Goal: Information Seeking & Learning: Learn about a topic

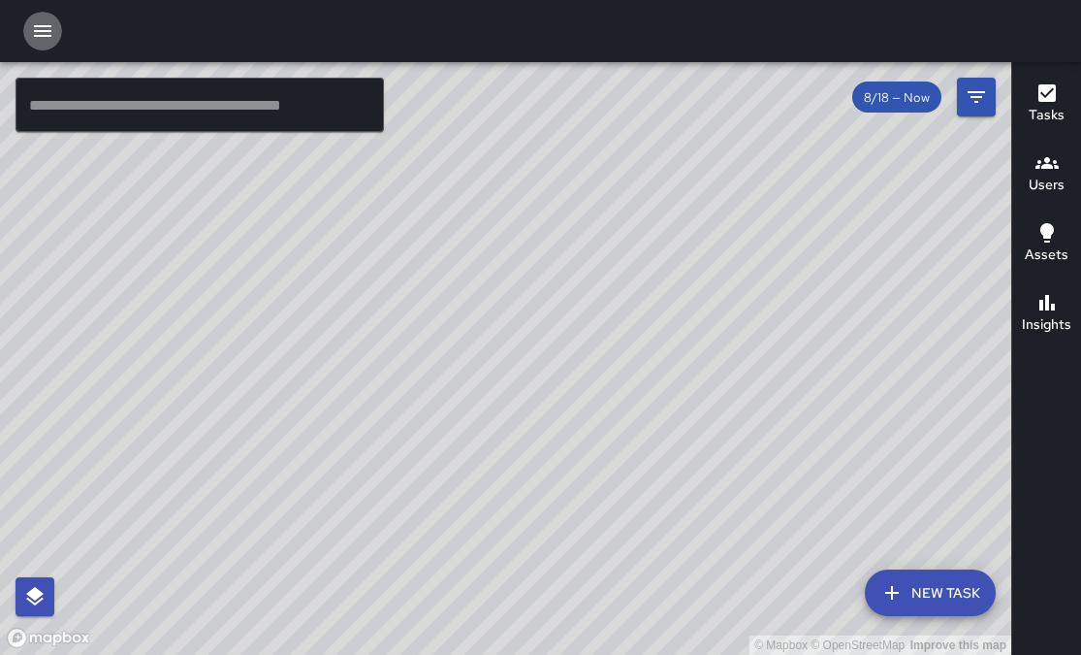
click at [48, 17] on button "button" at bounding box center [42, 31] width 39 height 39
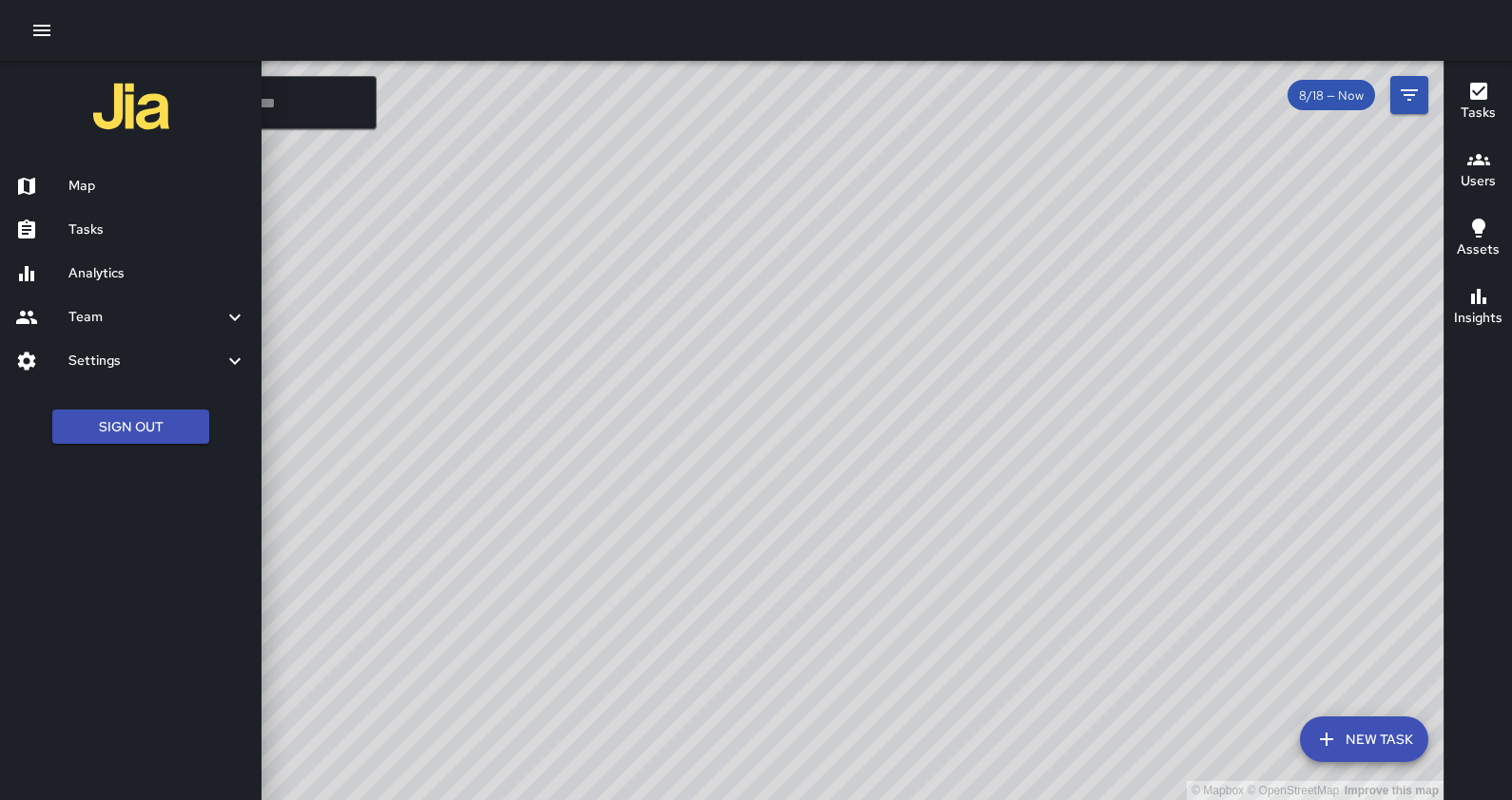
click at [102, 265] on h6 "Analytics" at bounding box center [157, 274] width 177 height 21
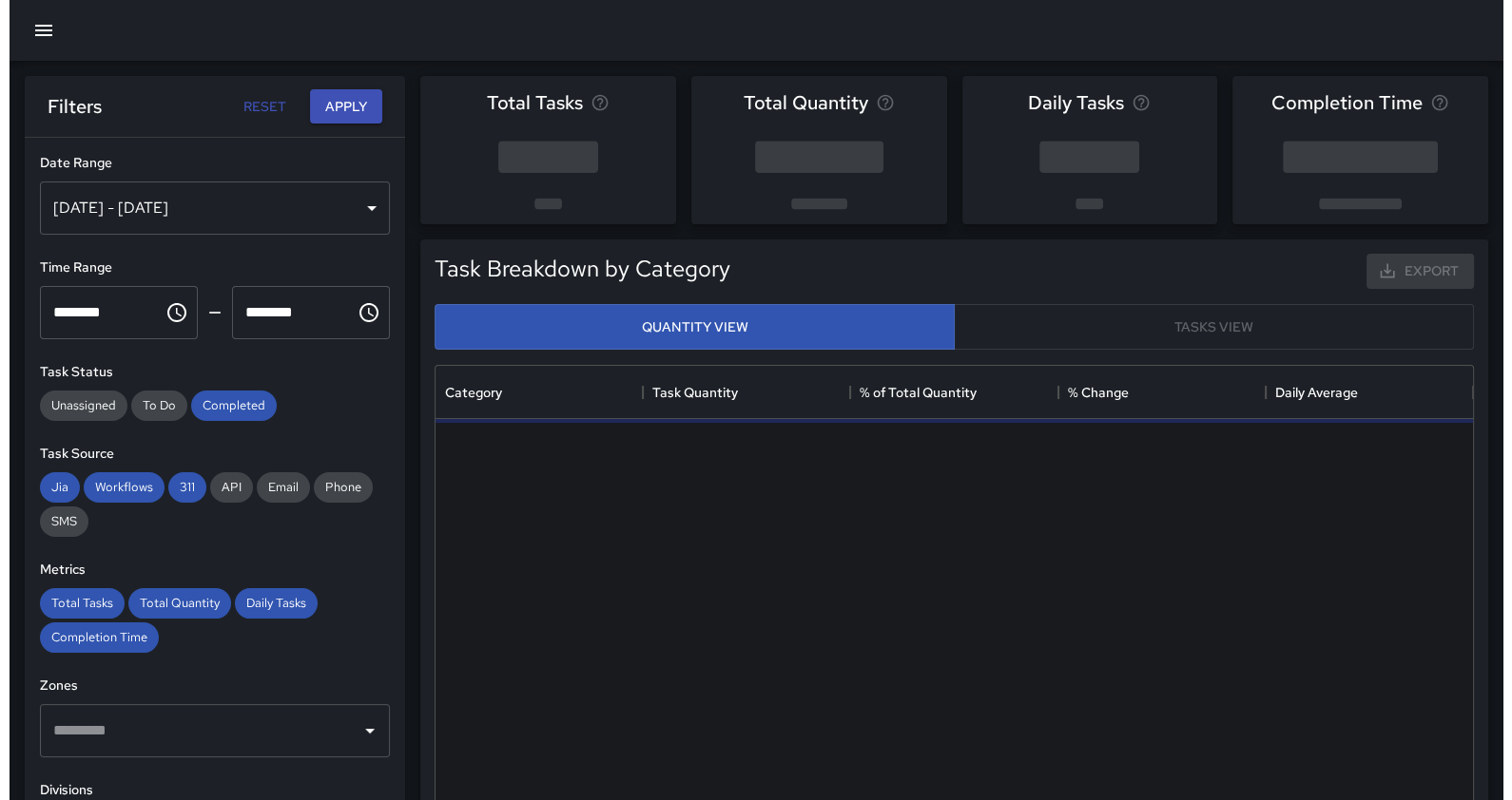
scroll to position [550, 1019]
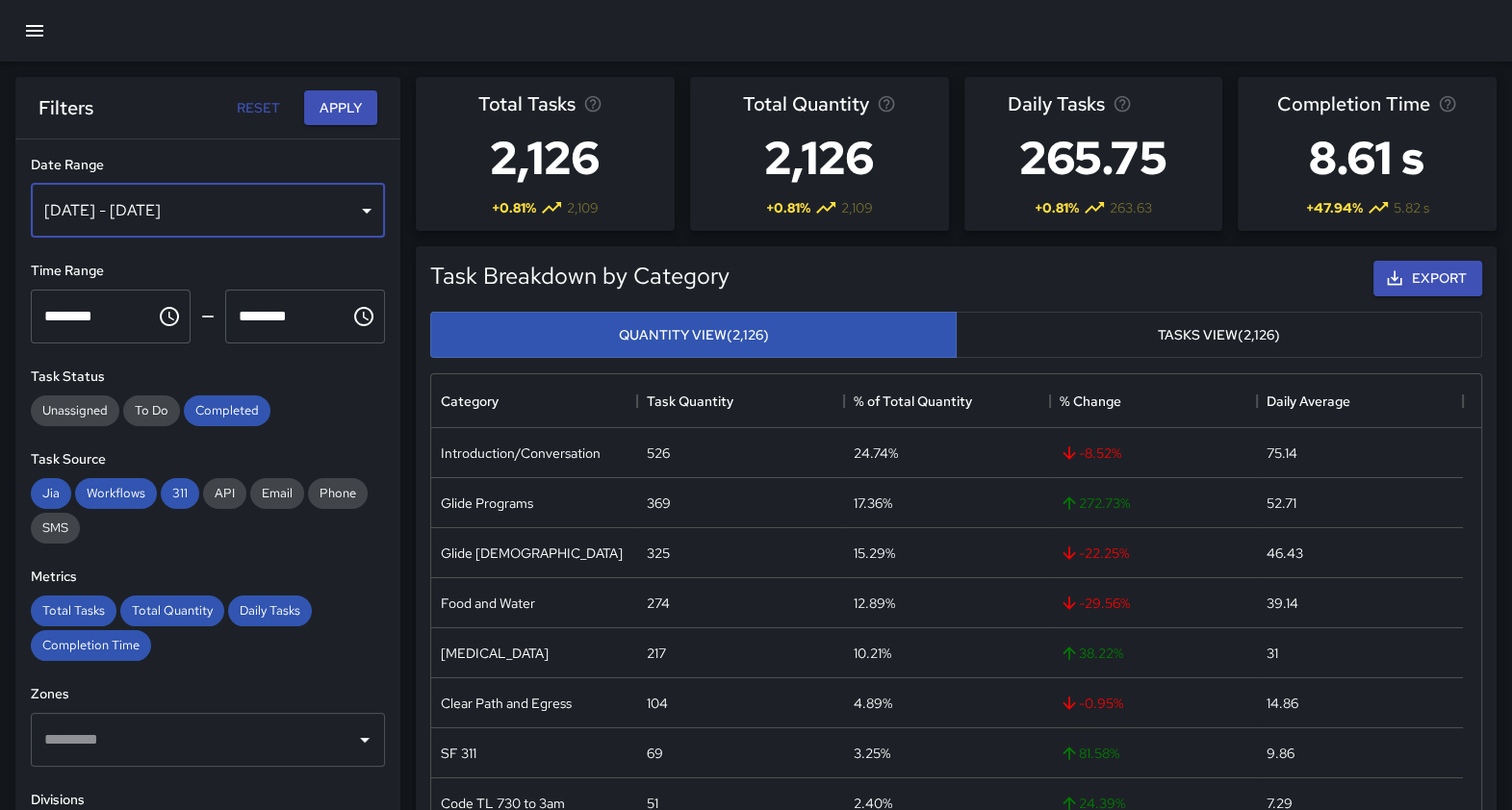
click at [204, 216] on div "[DATE] - [DATE]" at bounding box center [207, 210] width 354 height 54
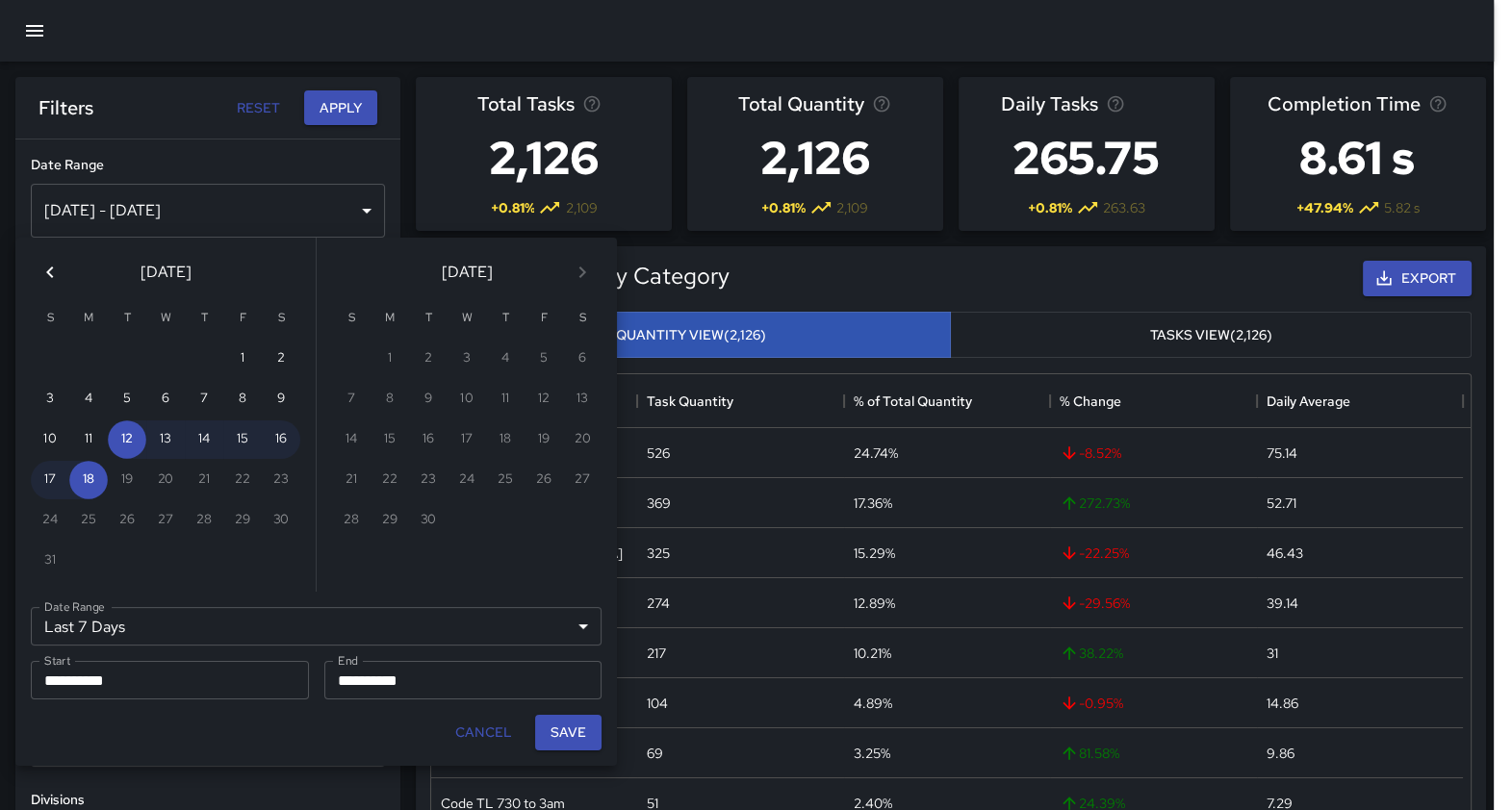
scroll to position [557, 1031]
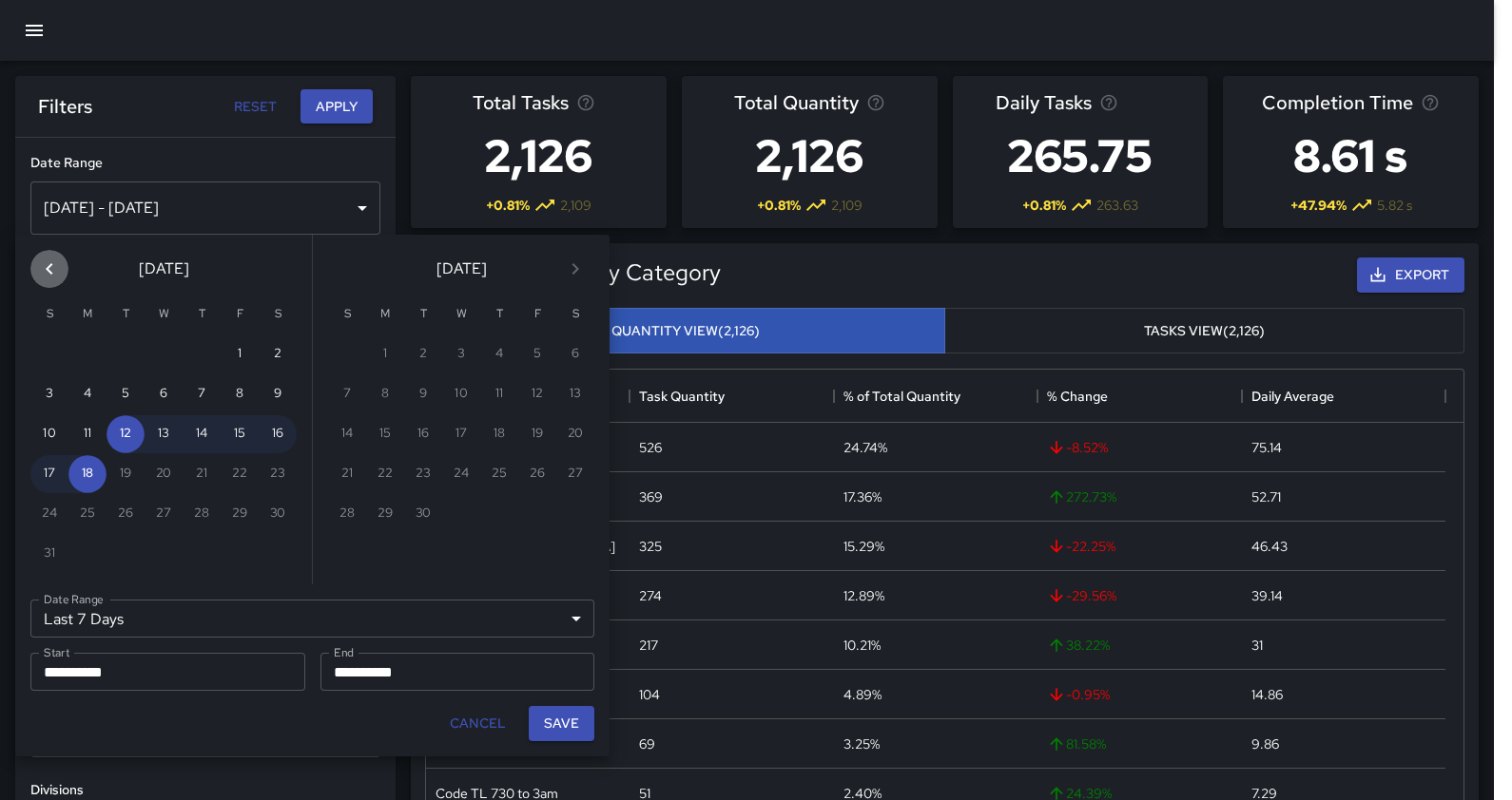
click at [41, 271] on icon "Previous month" at bounding box center [49, 269] width 23 height 23
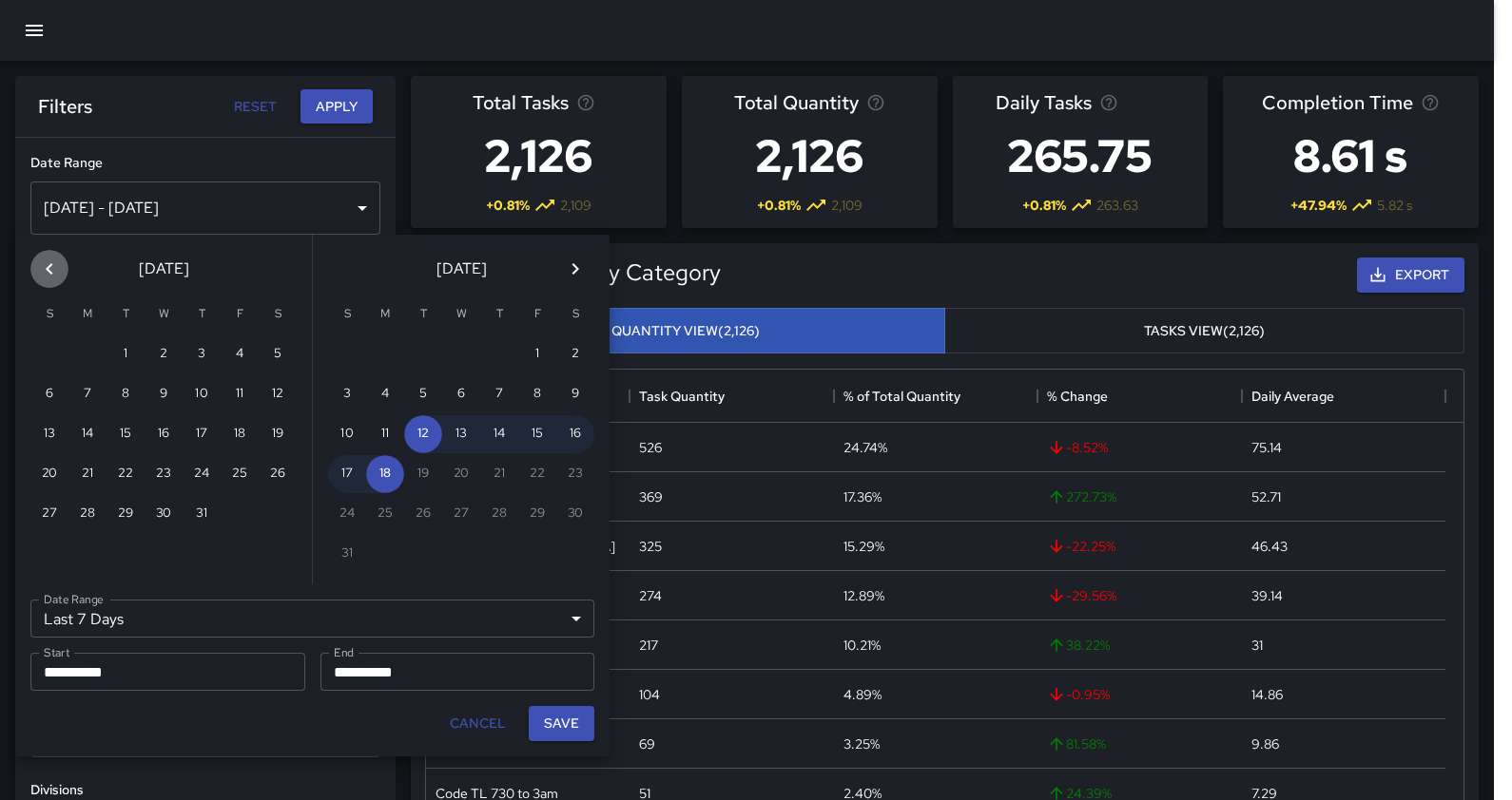
click at [41, 271] on icon "Previous month" at bounding box center [49, 269] width 23 height 23
click at [51, 357] on button "1" at bounding box center [49, 354] width 38 height 38
type input "******"
type input "**********"
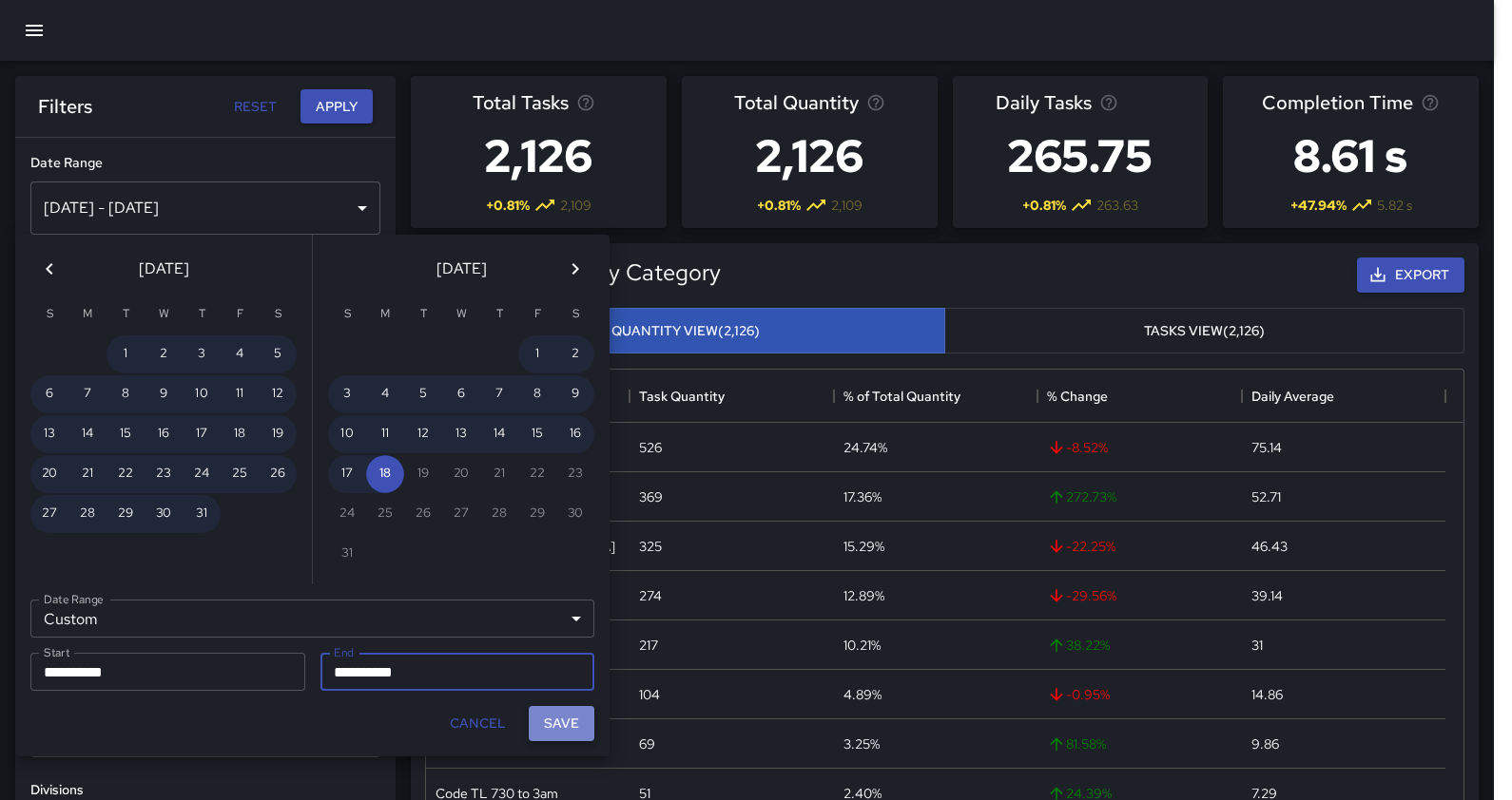
click at [568, 641] on button "Save" at bounding box center [561, 724] width 66 height 35
type input "**********"
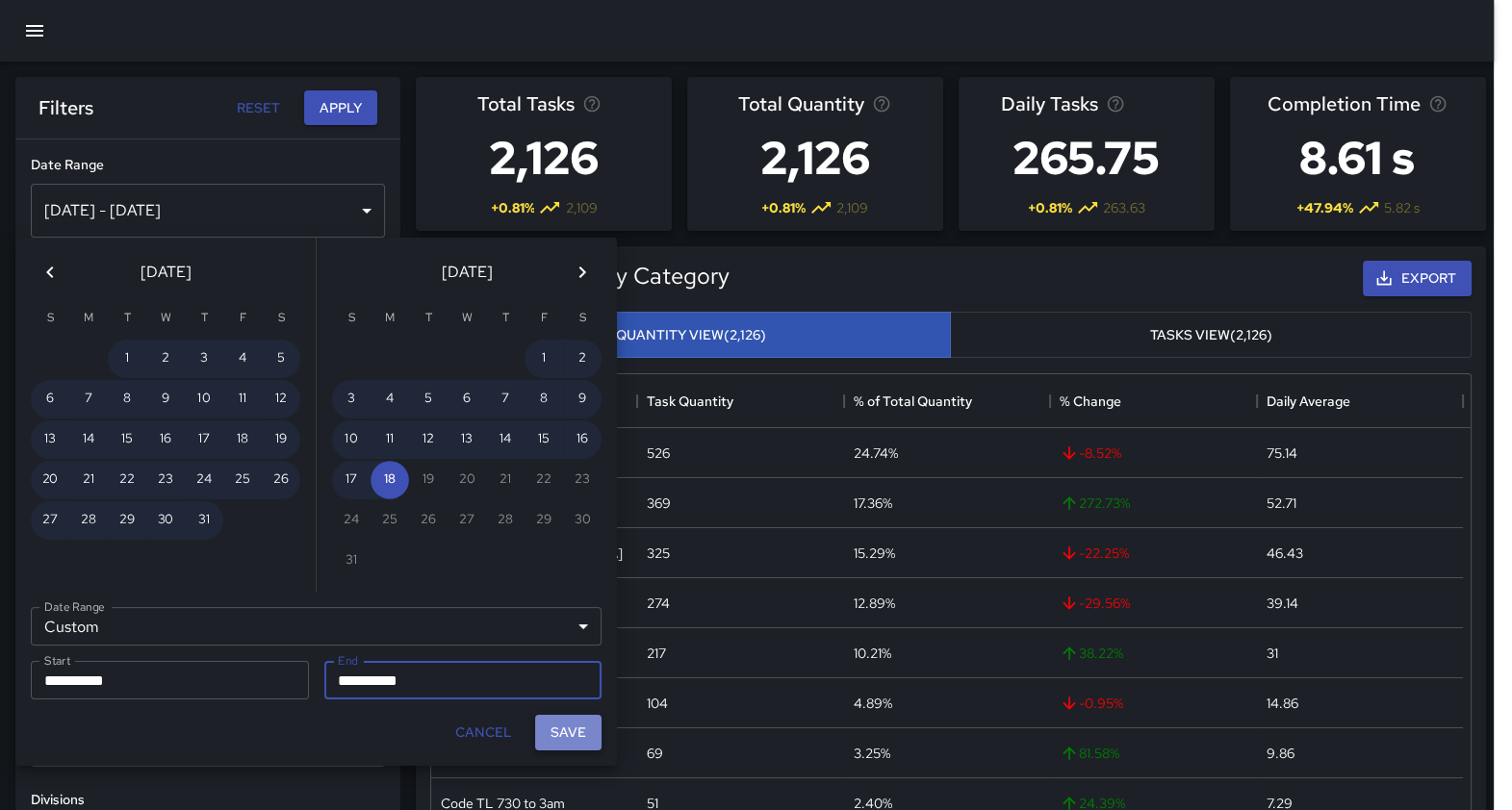
scroll to position [557, 1031]
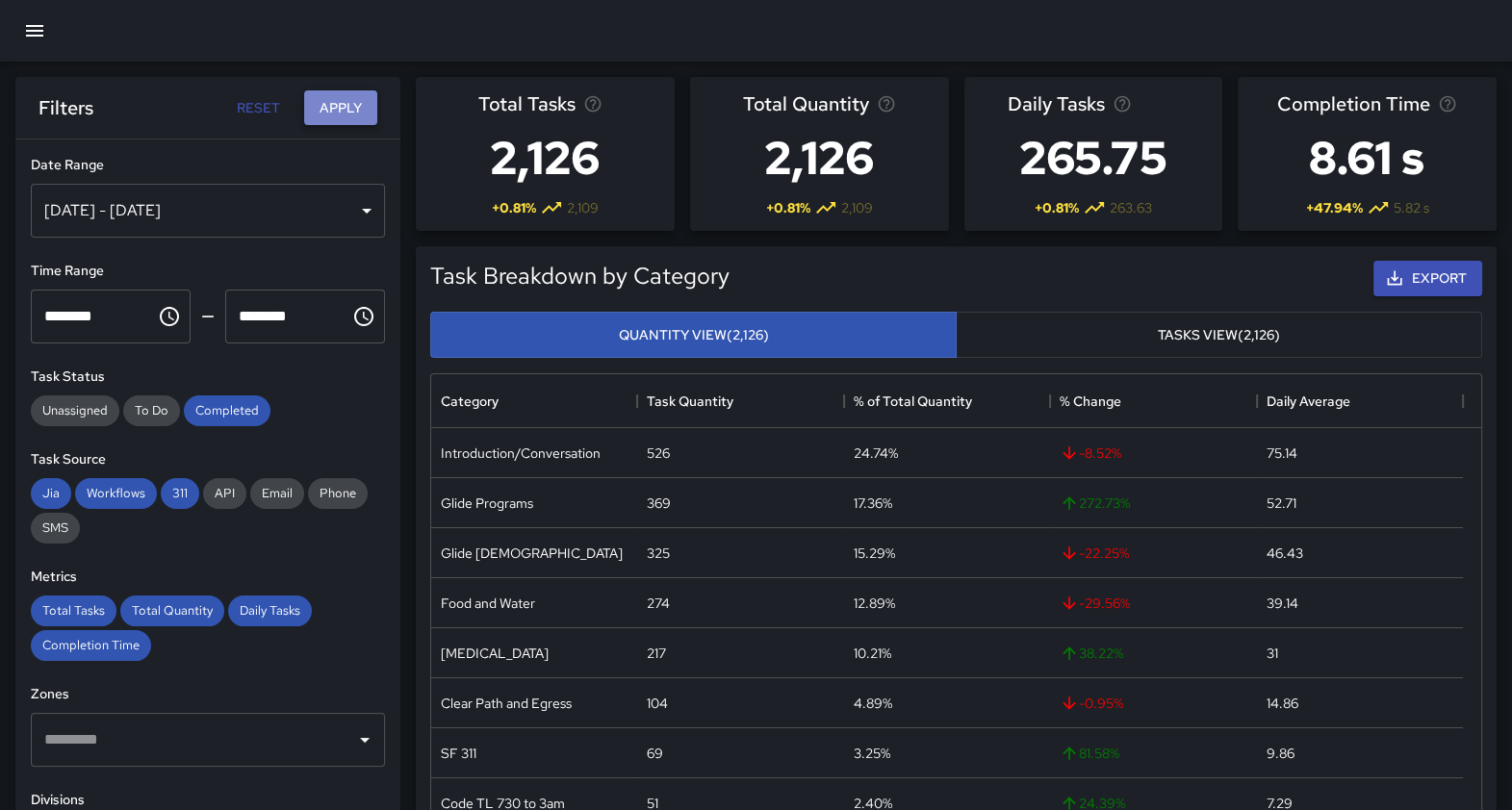
click at [334, 97] on button "Apply" at bounding box center [341, 108] width 73 height 36
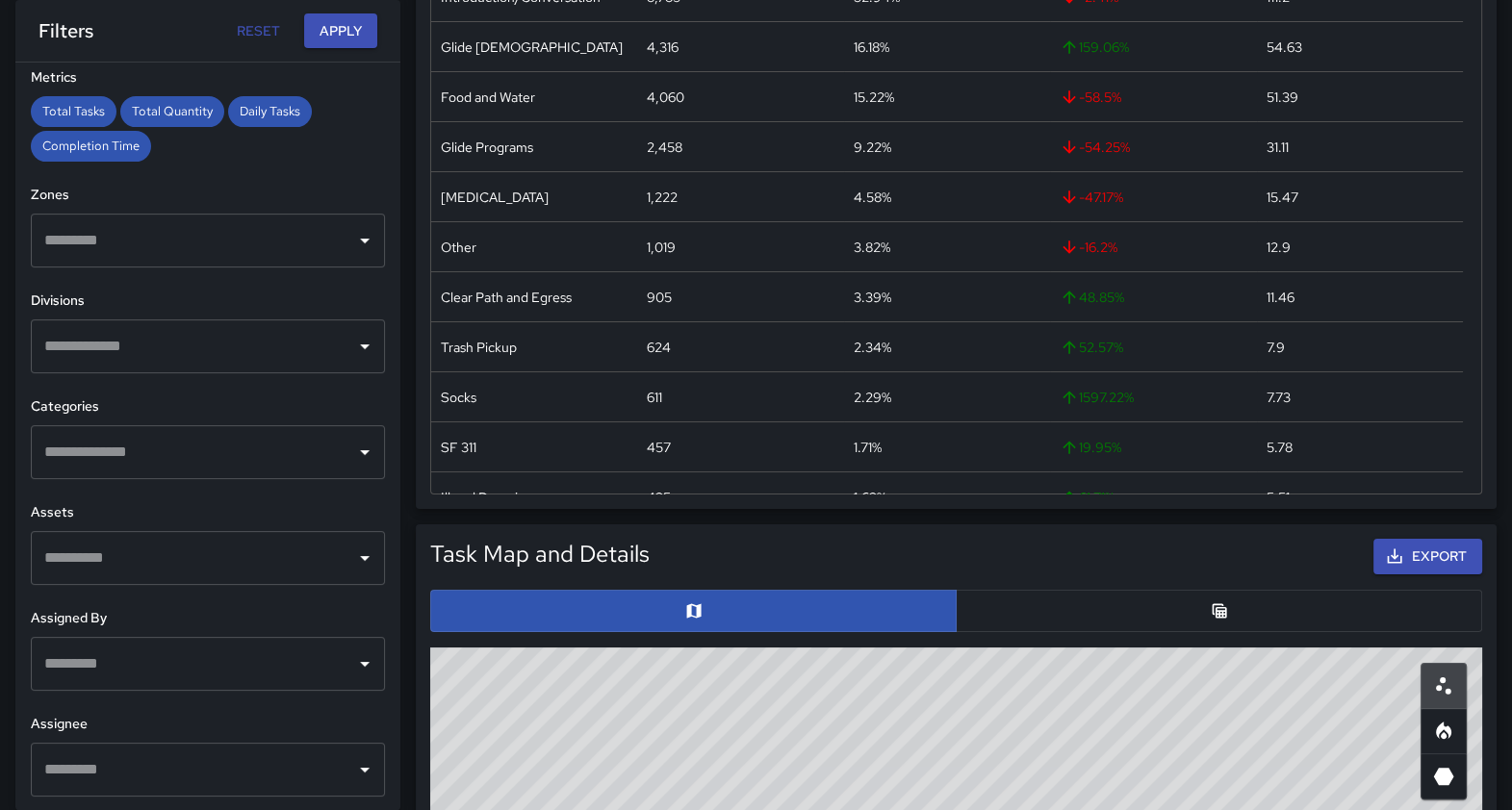
scroll to position [457, 0]
click at [353, 649] on icon "Open" at bounding box center [364, 663] width 23 height 23
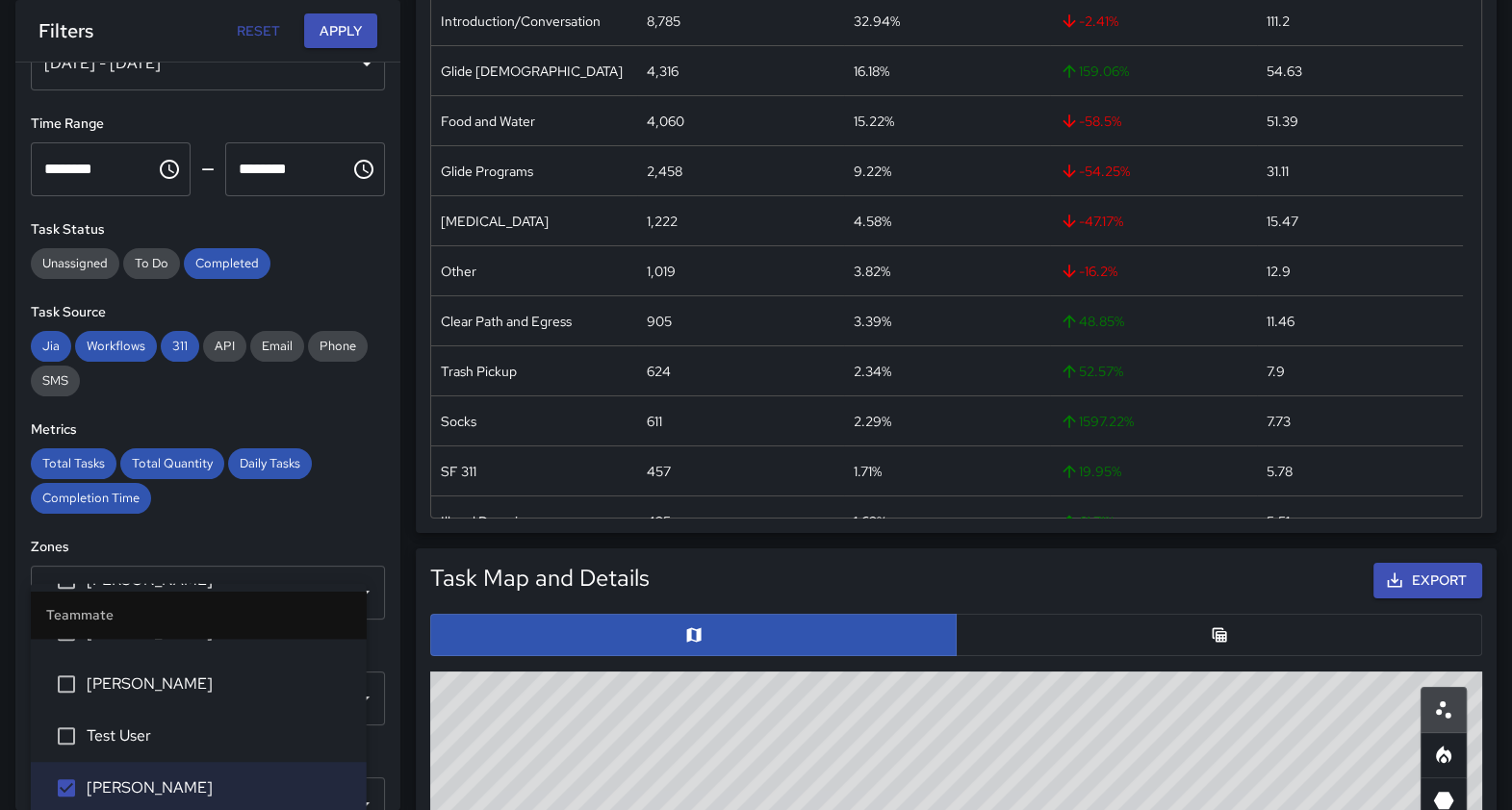
scroll to position [0, 0]
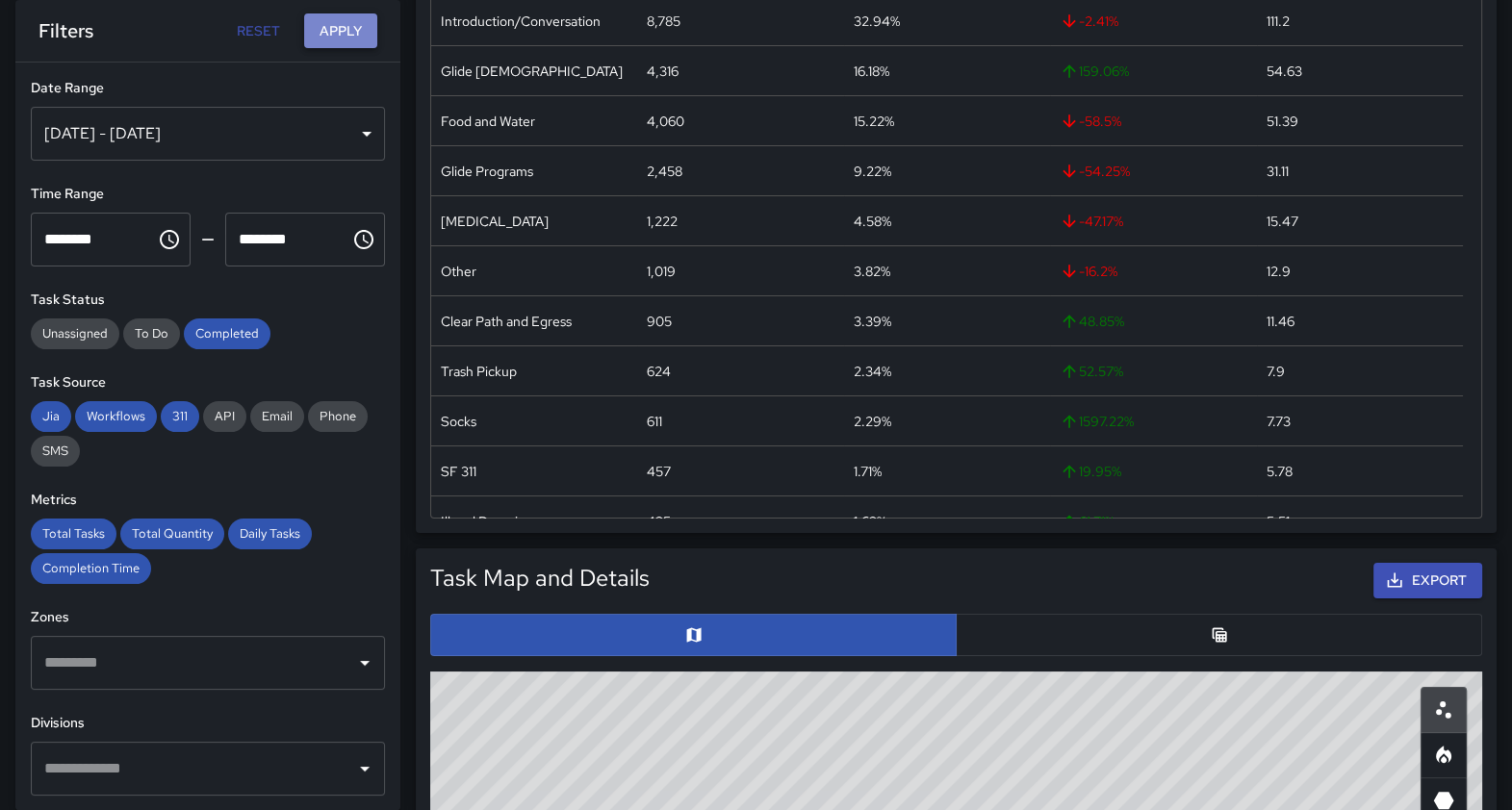
click at [342, 19] on button "Apply" at bounding box center [341, 32] width 73 height 36
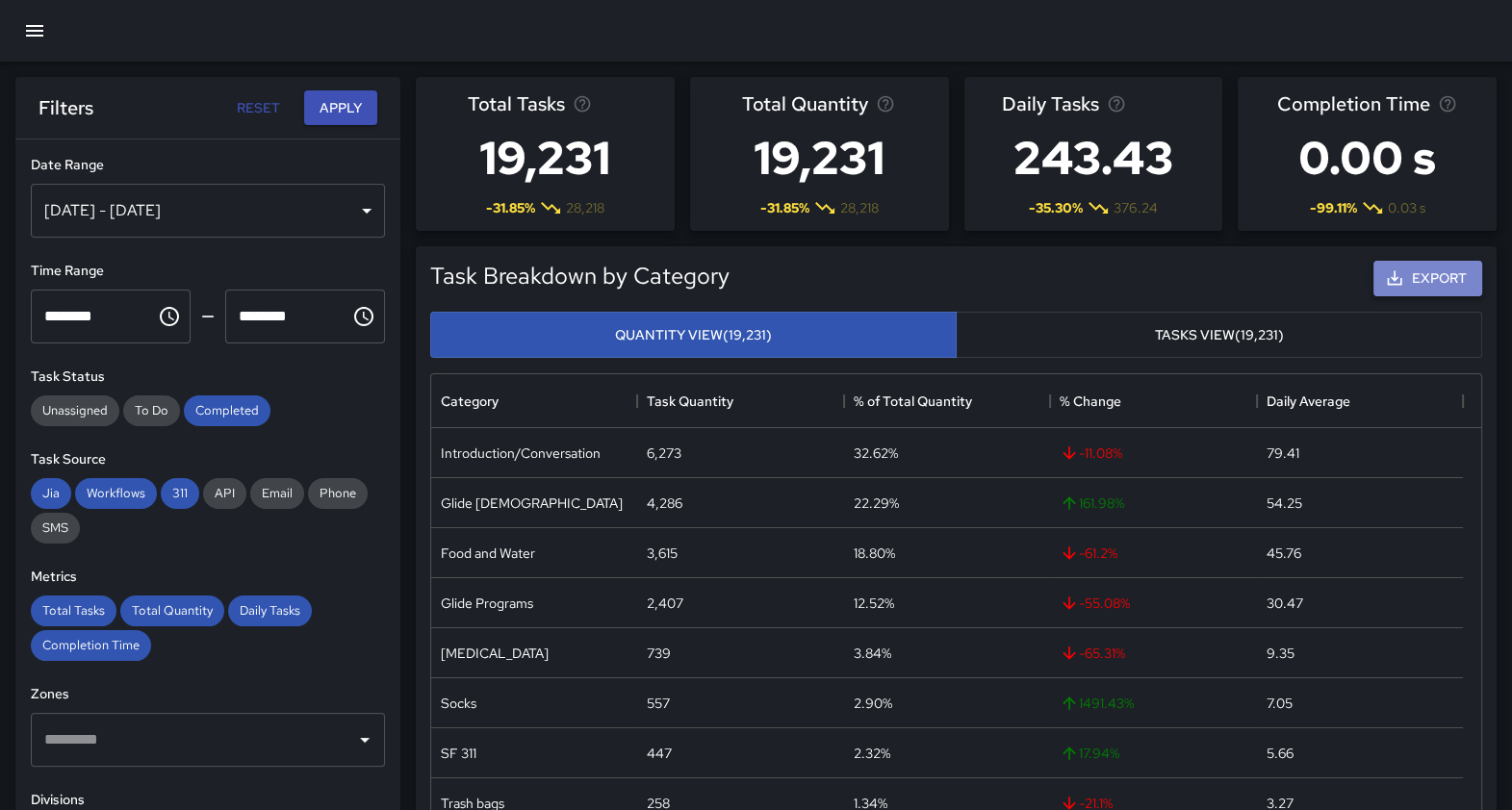
click at [1072, 274] on button "Export" at bounding box center [1429, 279] width 109 height 36
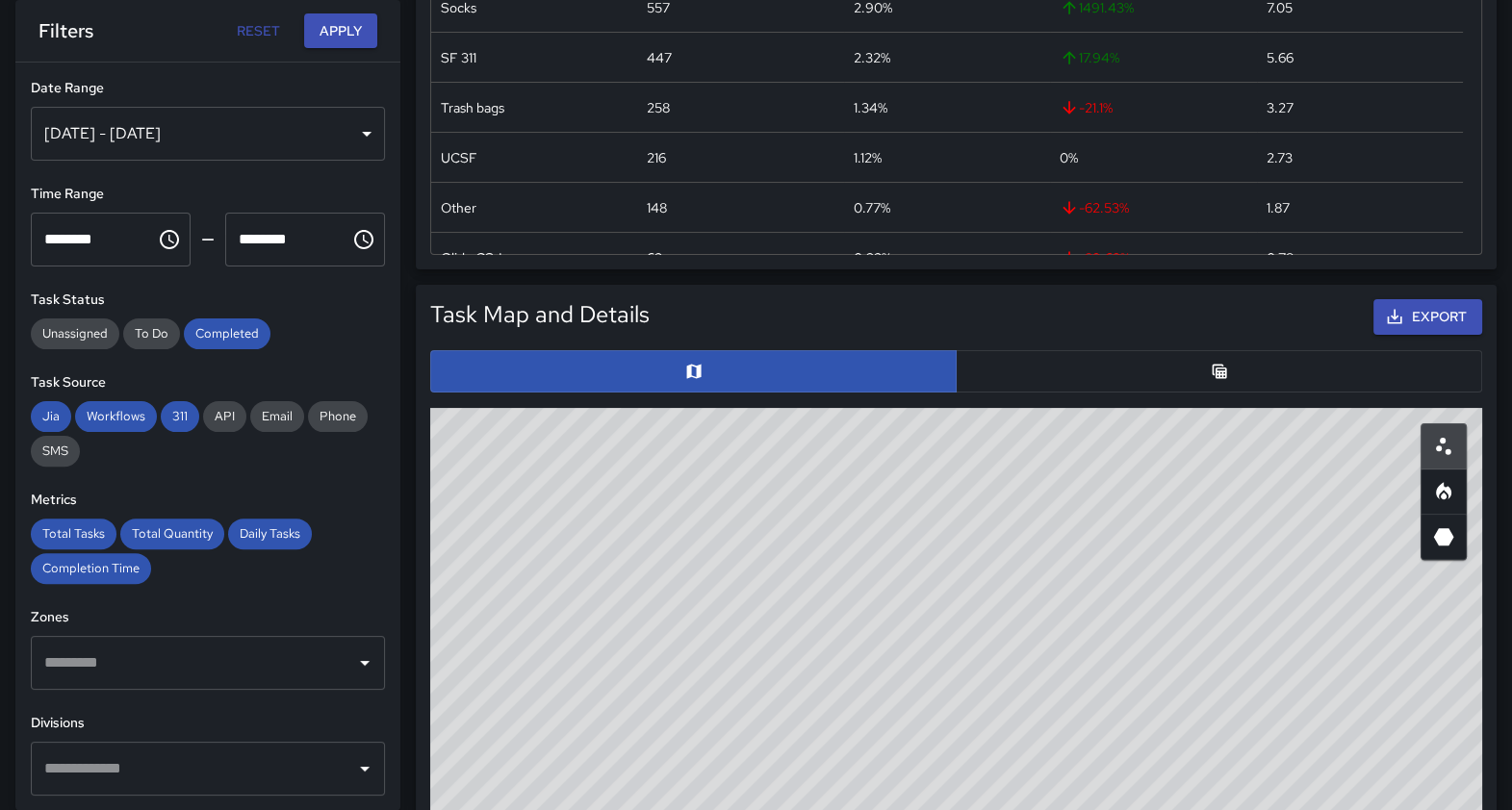
scroll to position [682, 0]
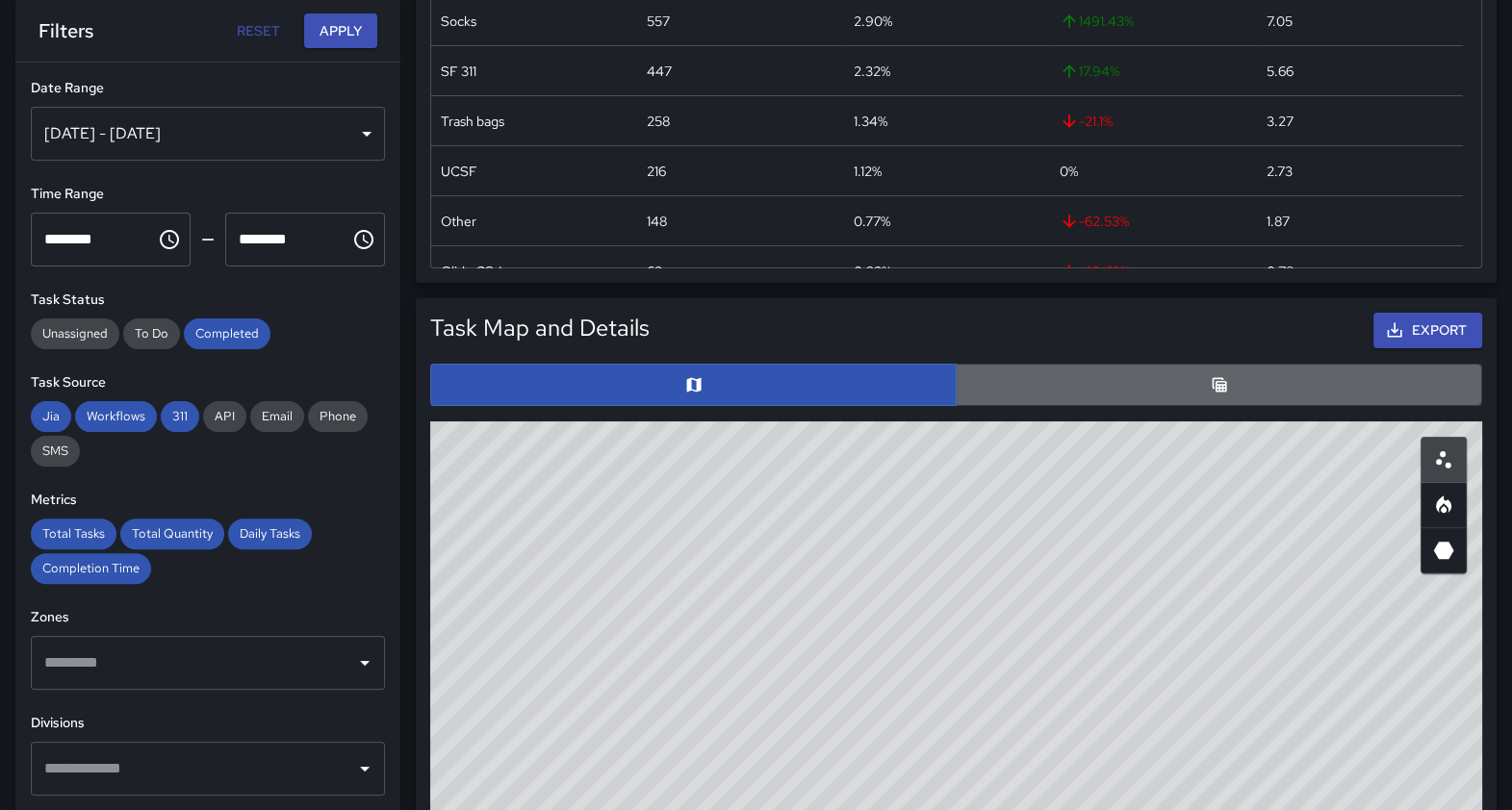
click at [1072, 378] on button "button" at bounding box center [1219, 385] width 526 height 43
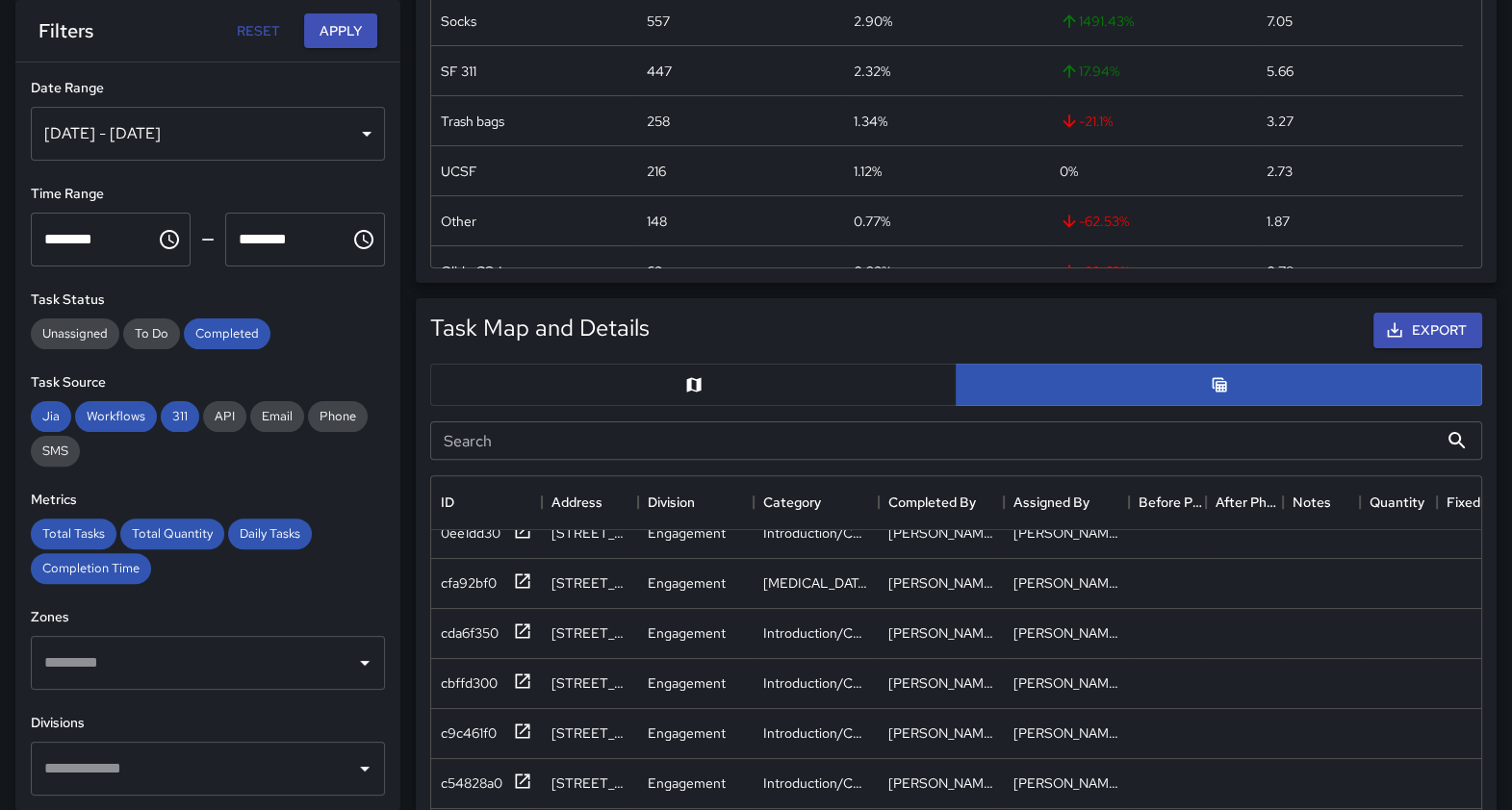
scroll to position [0, 0]
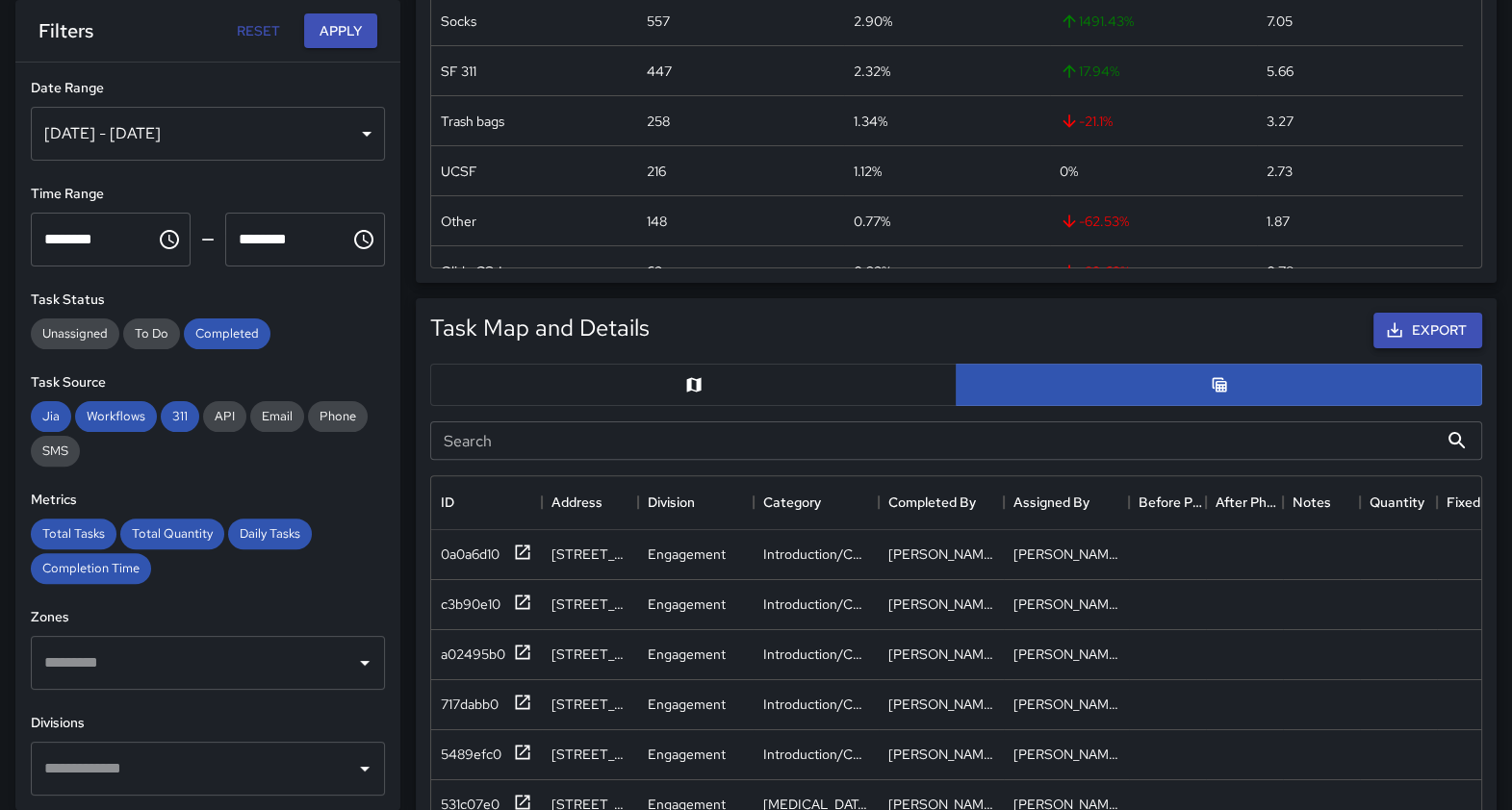
click at [1072, 328] on button "Export" at bounding box center [1429, 331] width 109 height 36
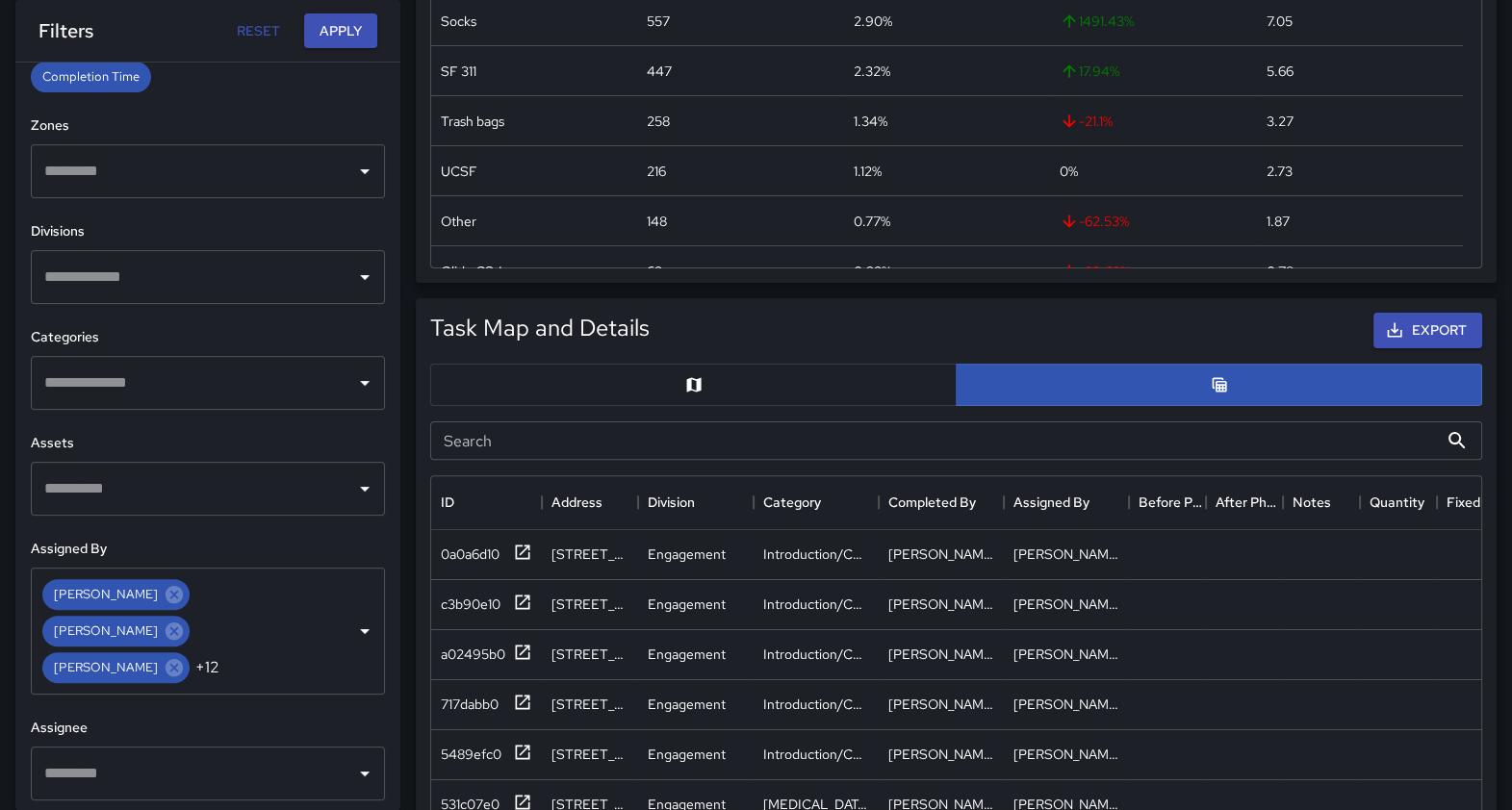
scroll to position [495, 0]
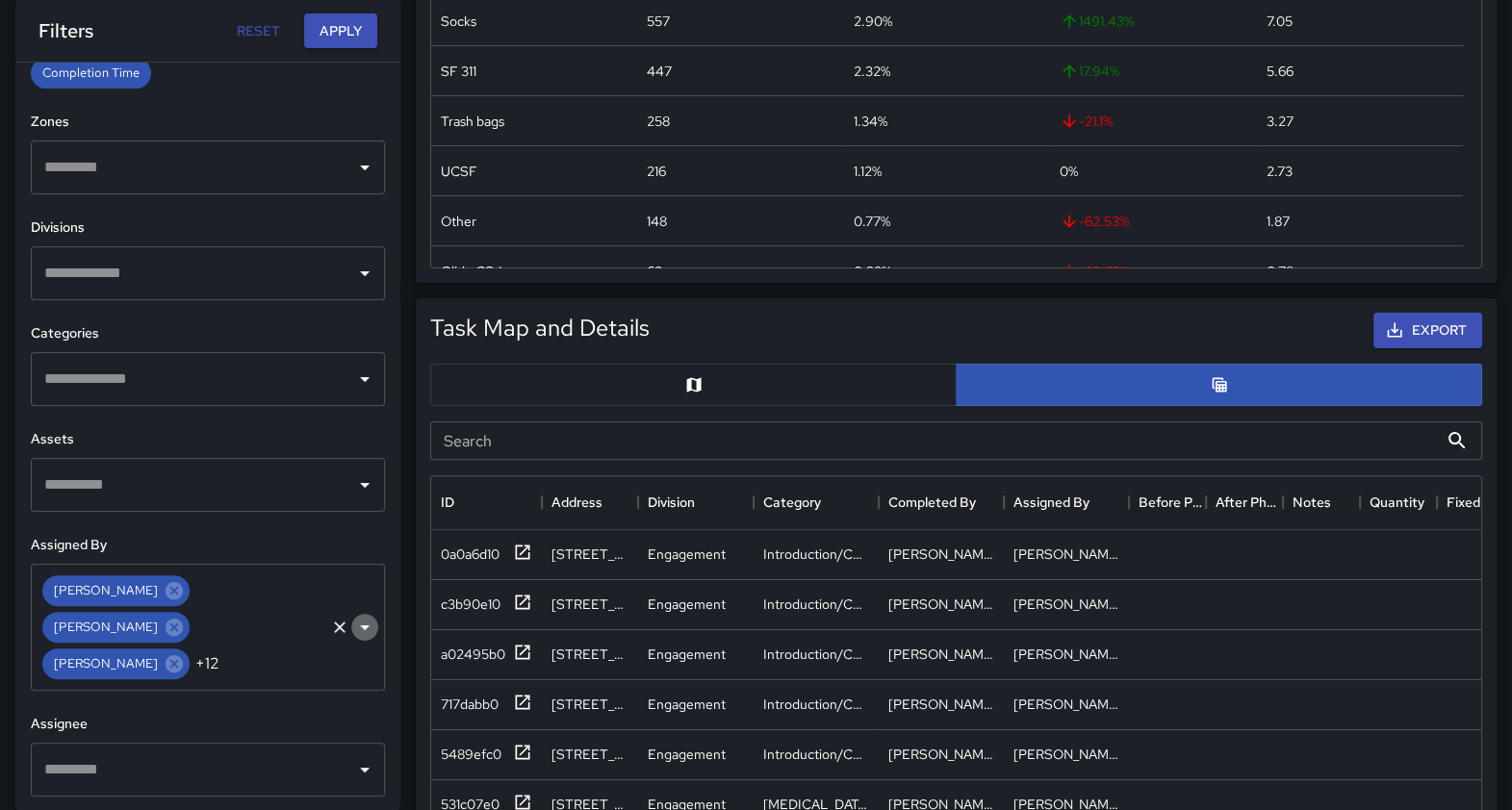
click at [353, 626] on icon "Open" at bounding box center [364, 627] width 23 height 23
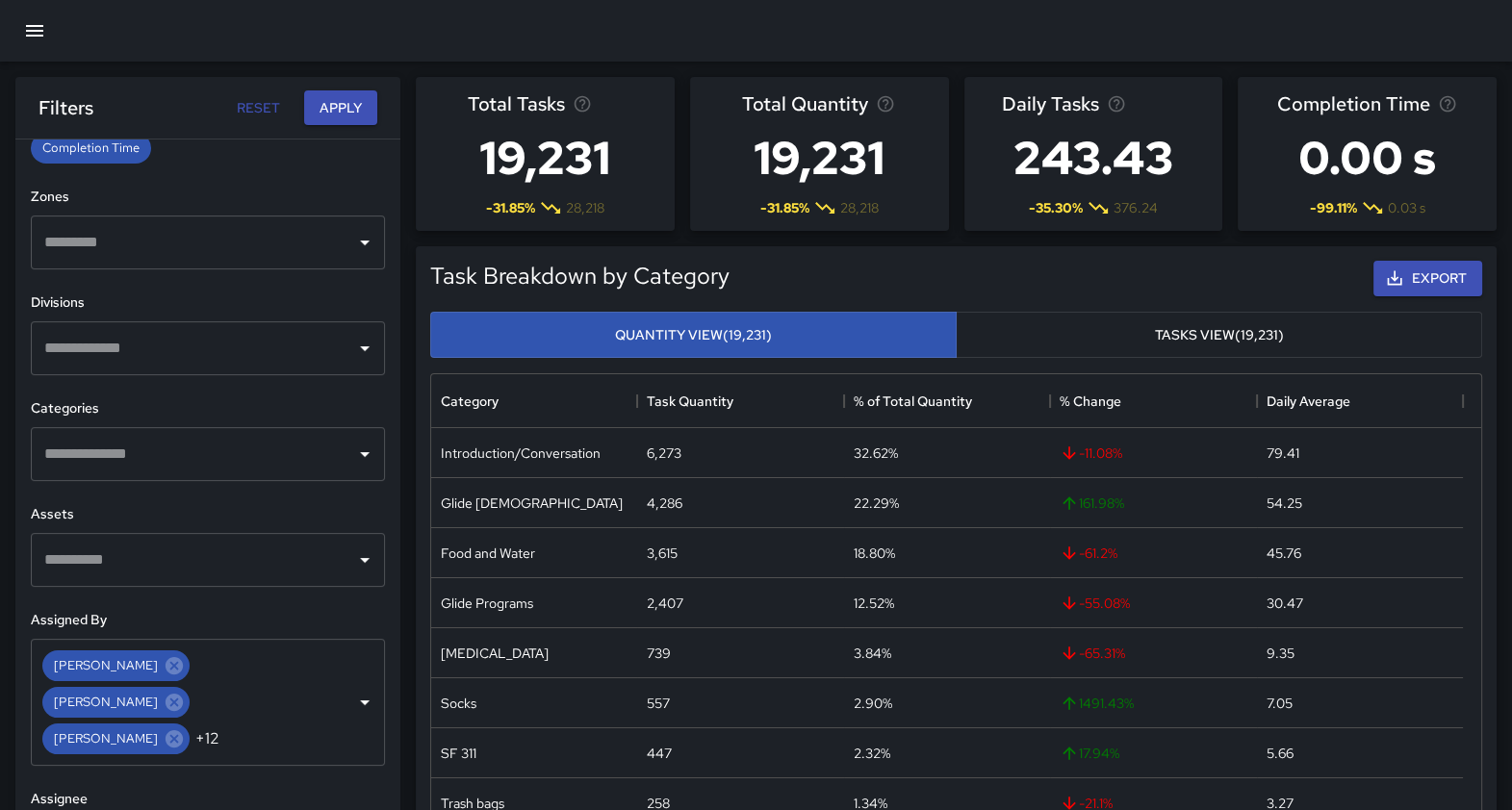
scroll to position [804, 0]
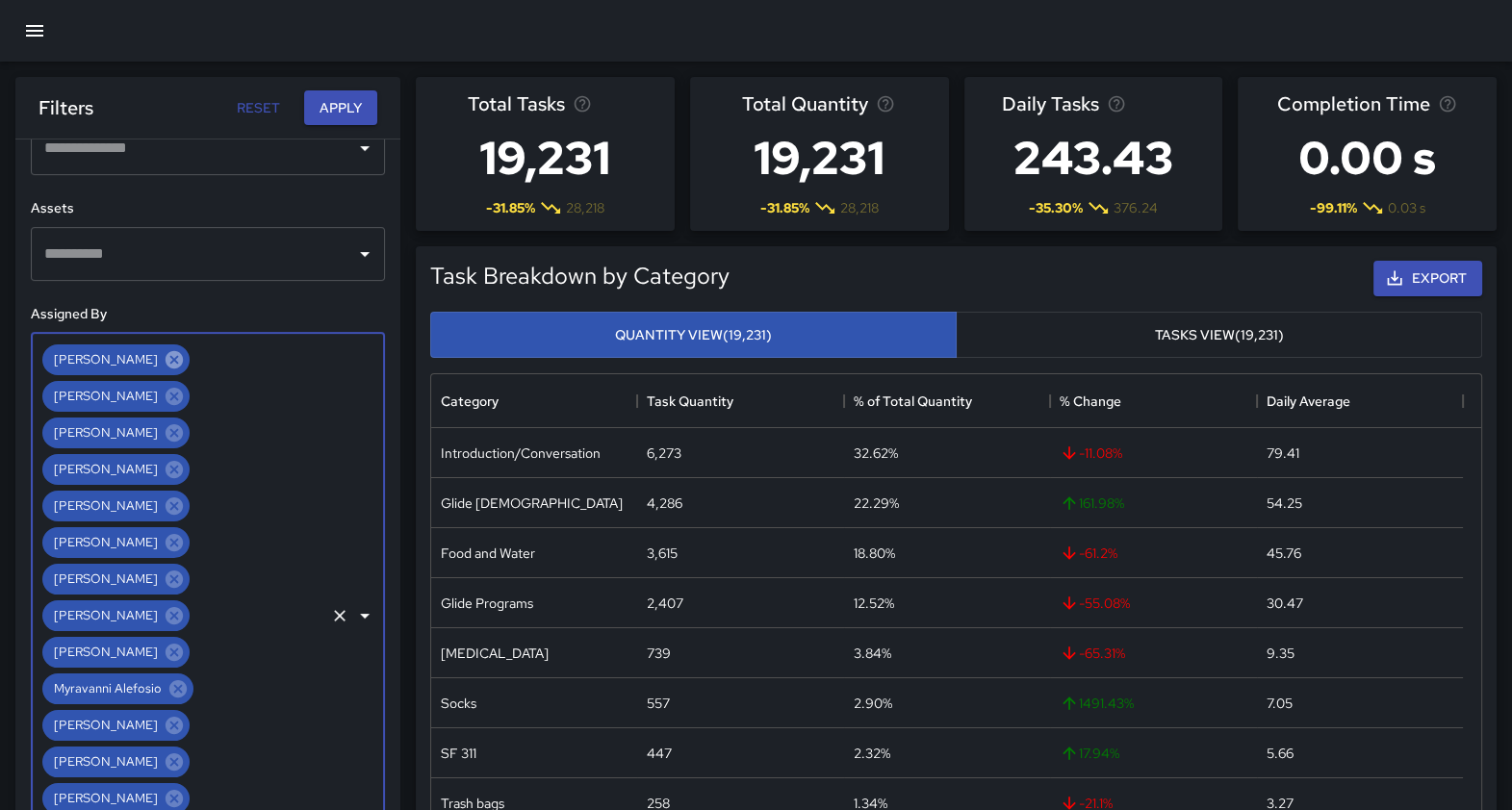
click at [166, 359] on icon at bounding box center [174, 359] width 17 height 17
click at [164, 358] on icon at bounding box center [174, 359] width 21 height 21
click at [164, 360] on icon at bounding box center [174, 359] width 21 height 21
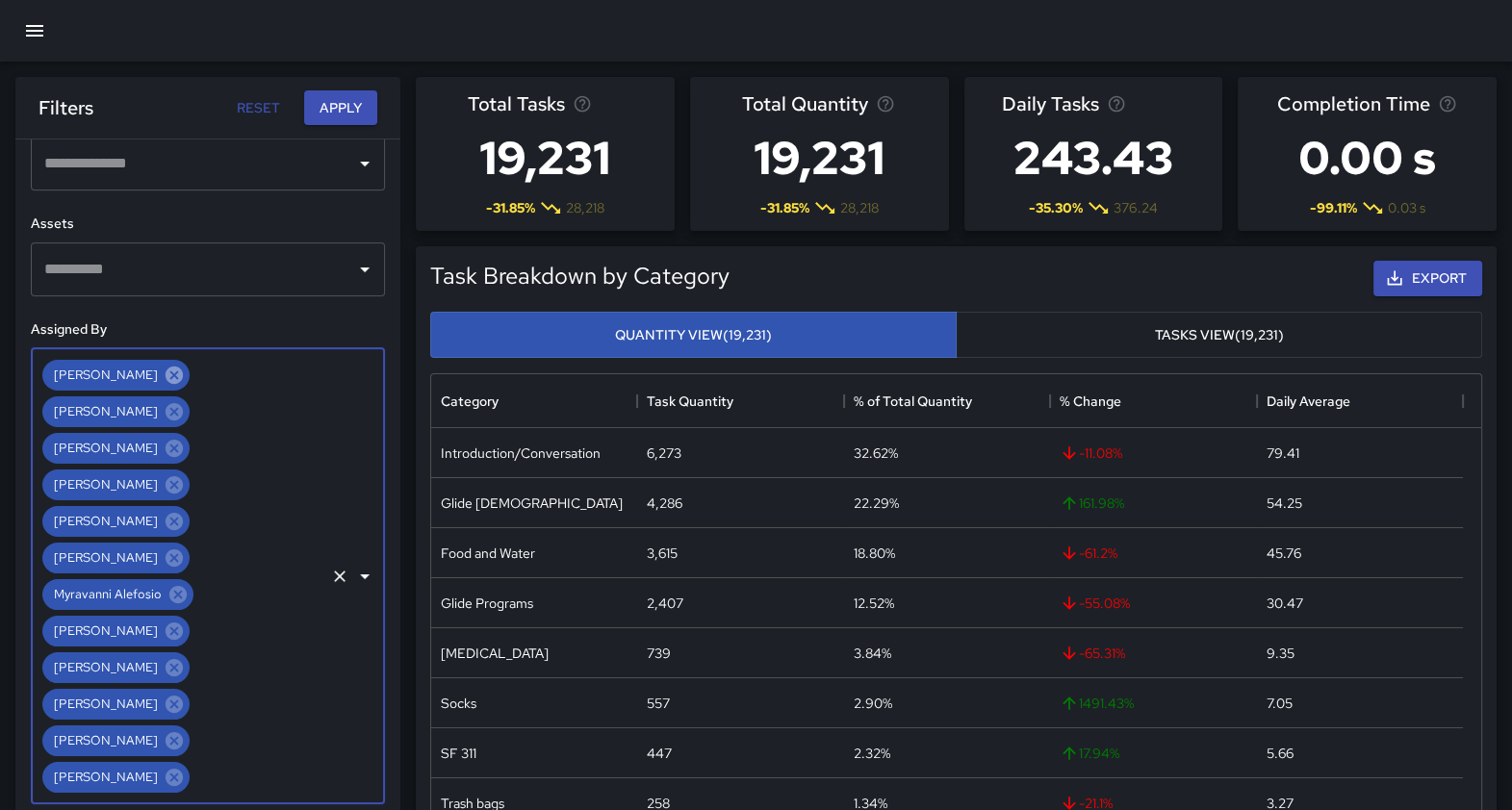
click at [166, 368] on icon at bounding box center [174, 374] width 17 height 17
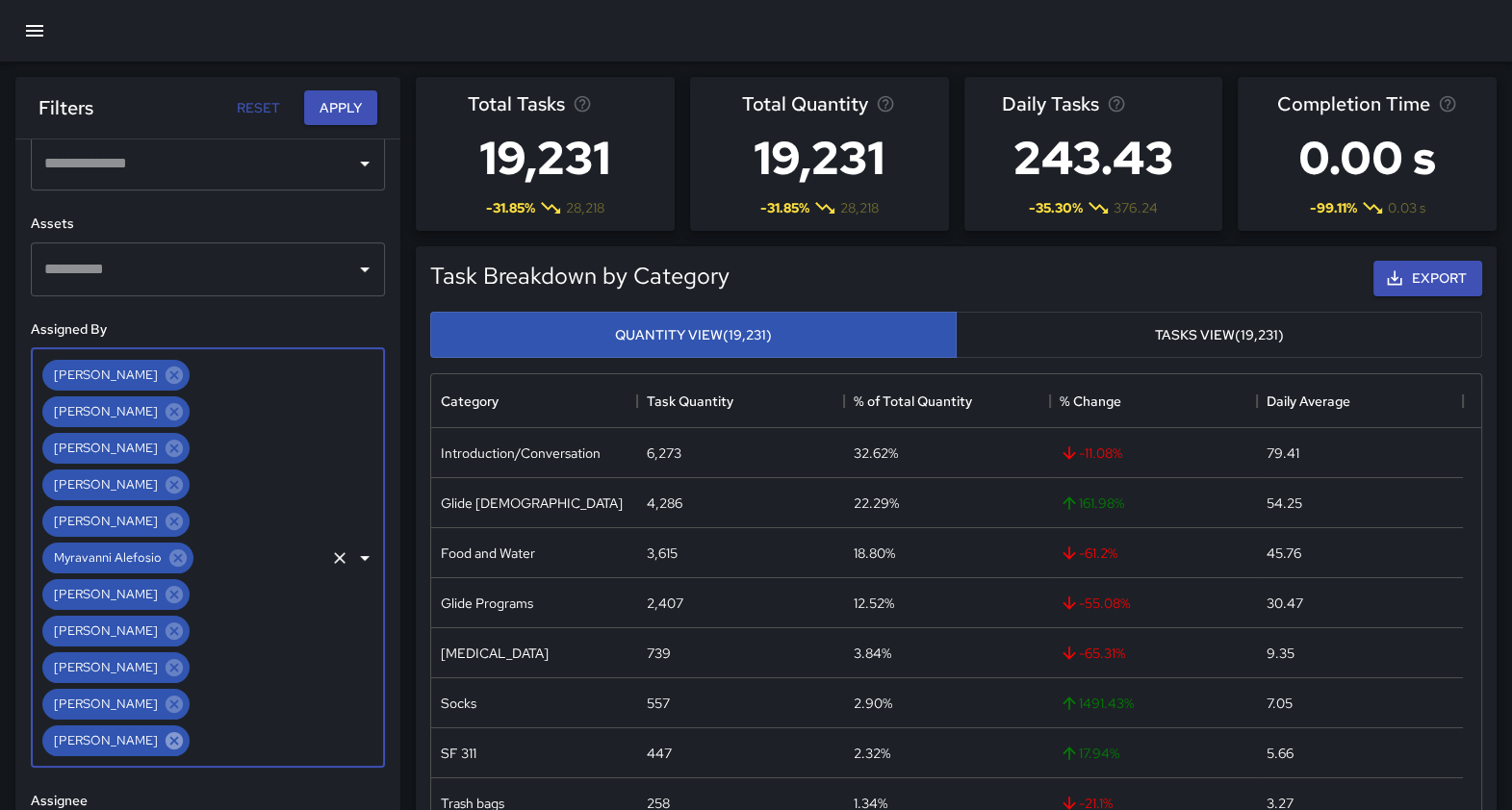
click at [166, 649] on icon at bounding box center [174, 741] width 17 height 17
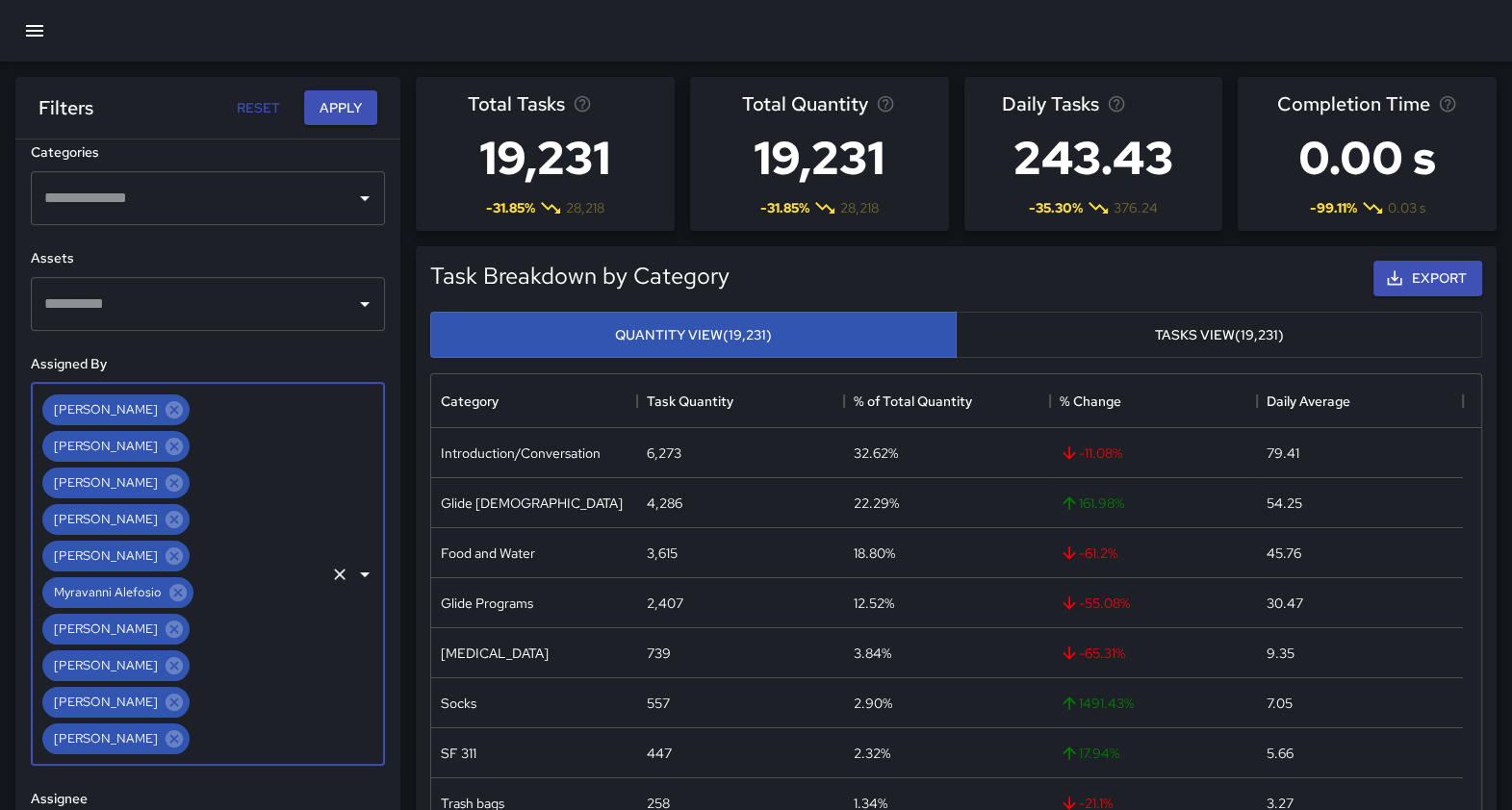
scroll to position [751, 0]
click at [181, 649] on icon at bounding box center [174, 741] width 21 height 21
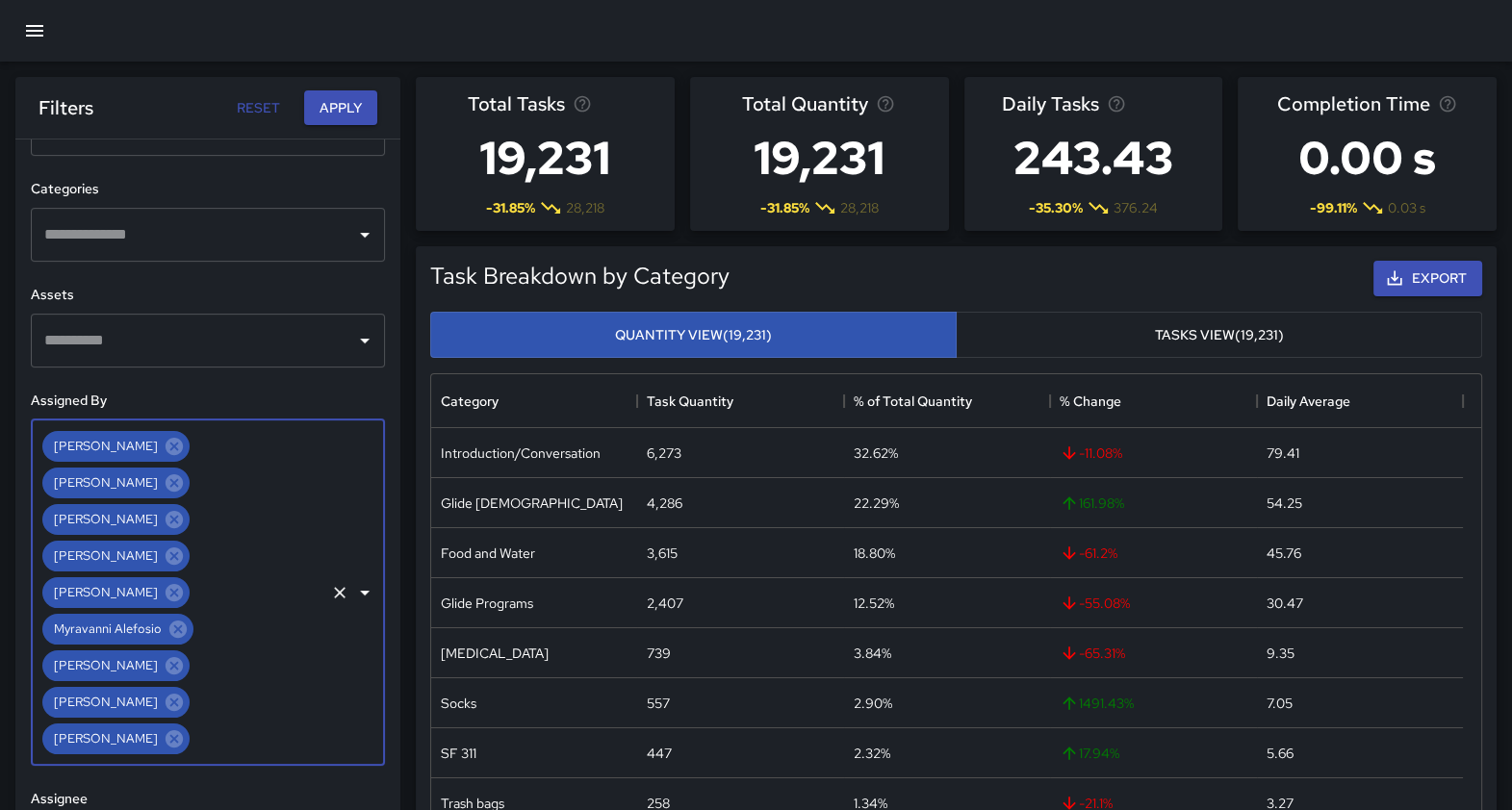
scroll to position [716, 0]
click at [166, 649] on icon at bounding box center [174, 740] width 17 height 17
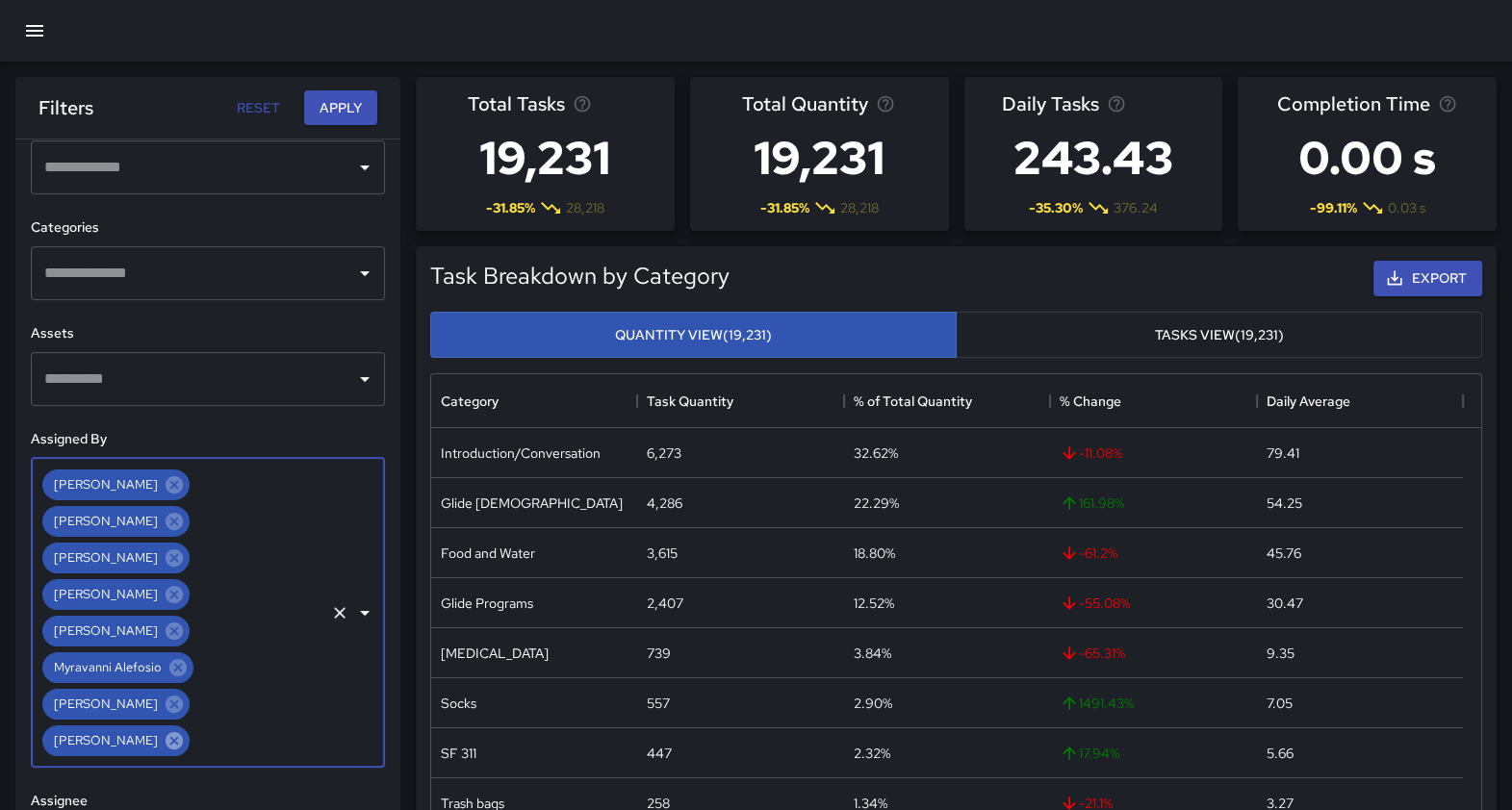
click at [171, 649] on icon at bounding box center [174, 741] width 21 height 21
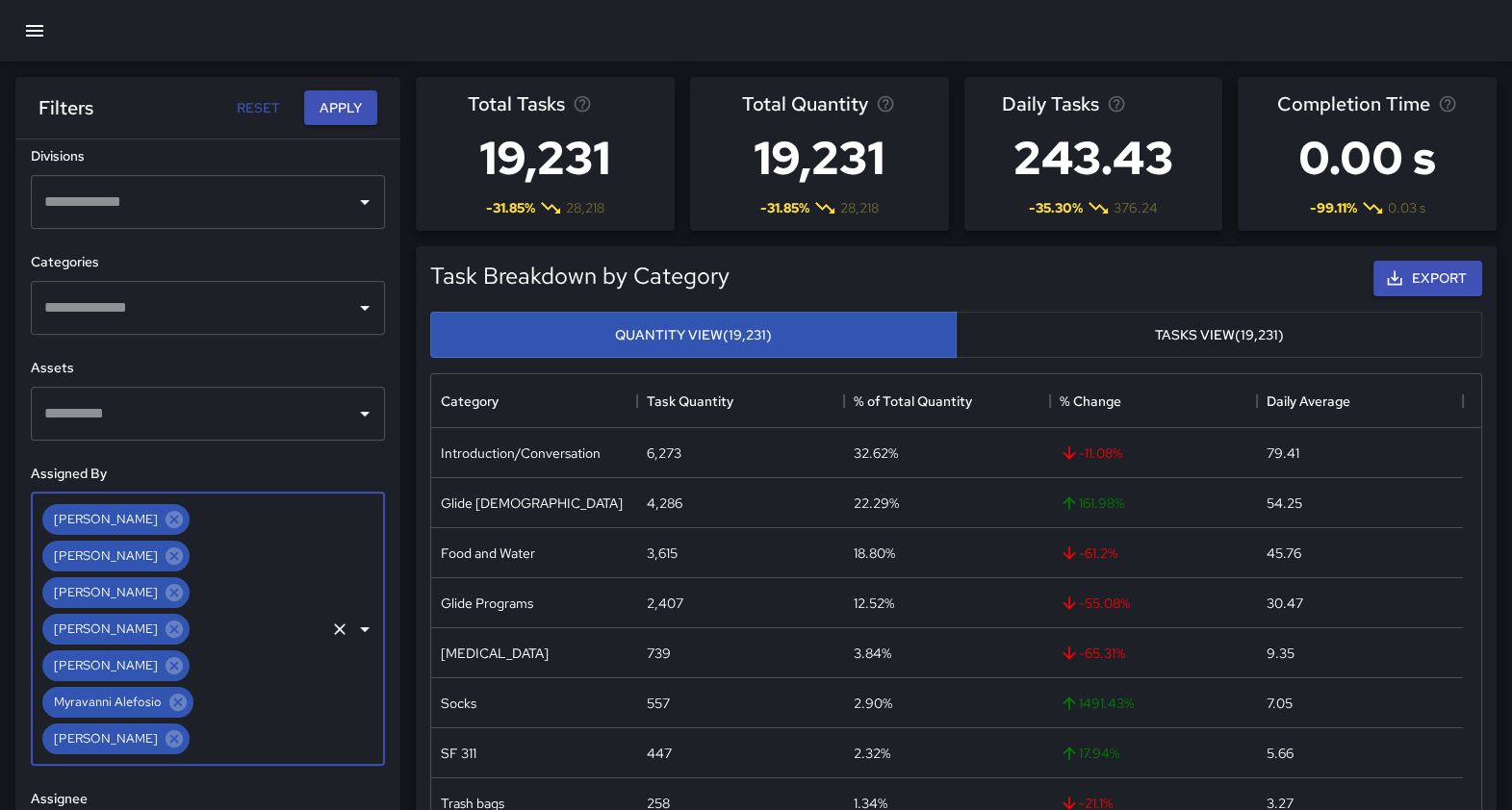
scroll to position [642, 0]
click at [166, 649] on icon at bounding box center [174, 741] width 17 height 17
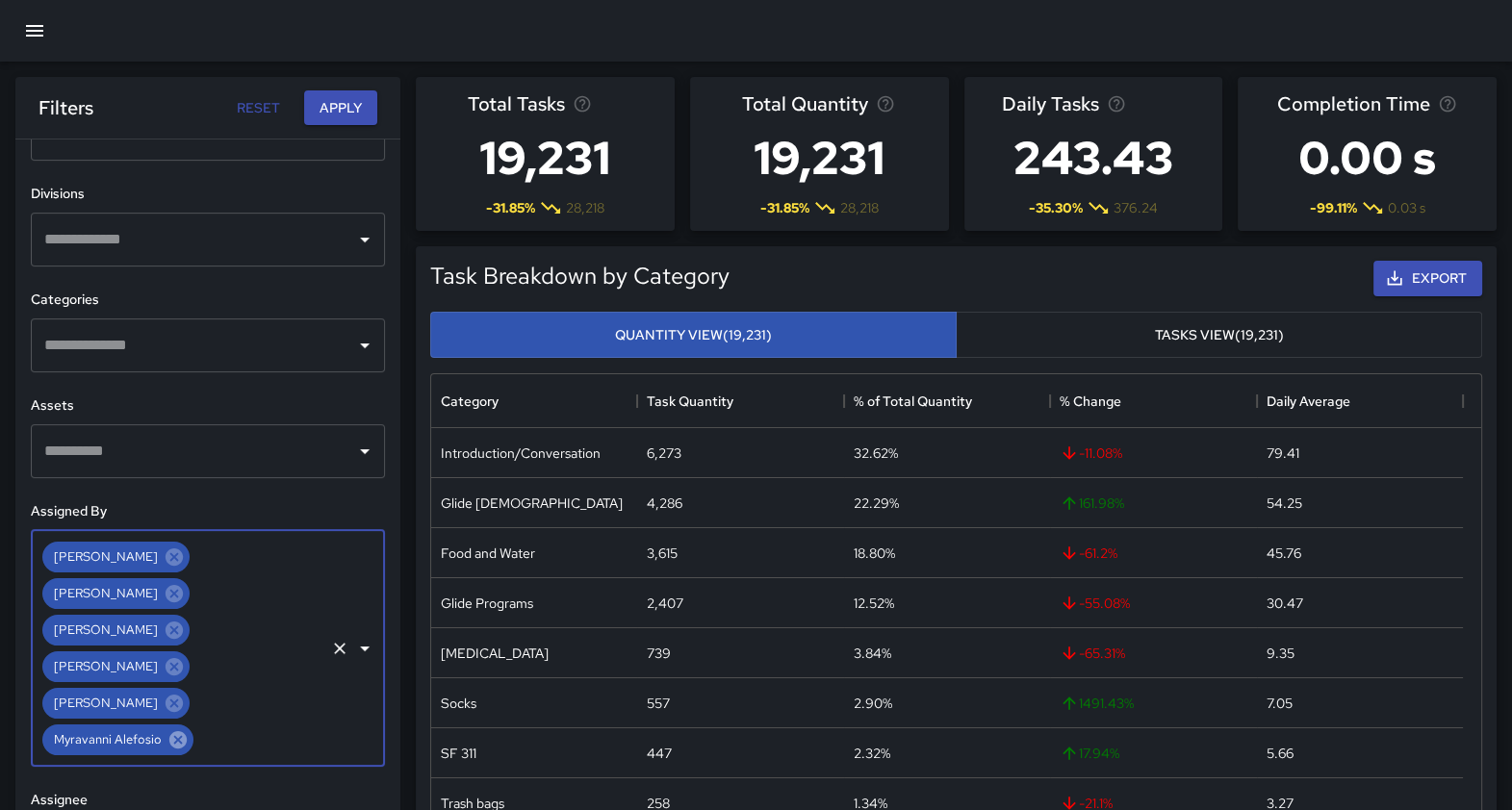
click at [173, 649] on icon at bounding box center [178, 740] width 21 height 21
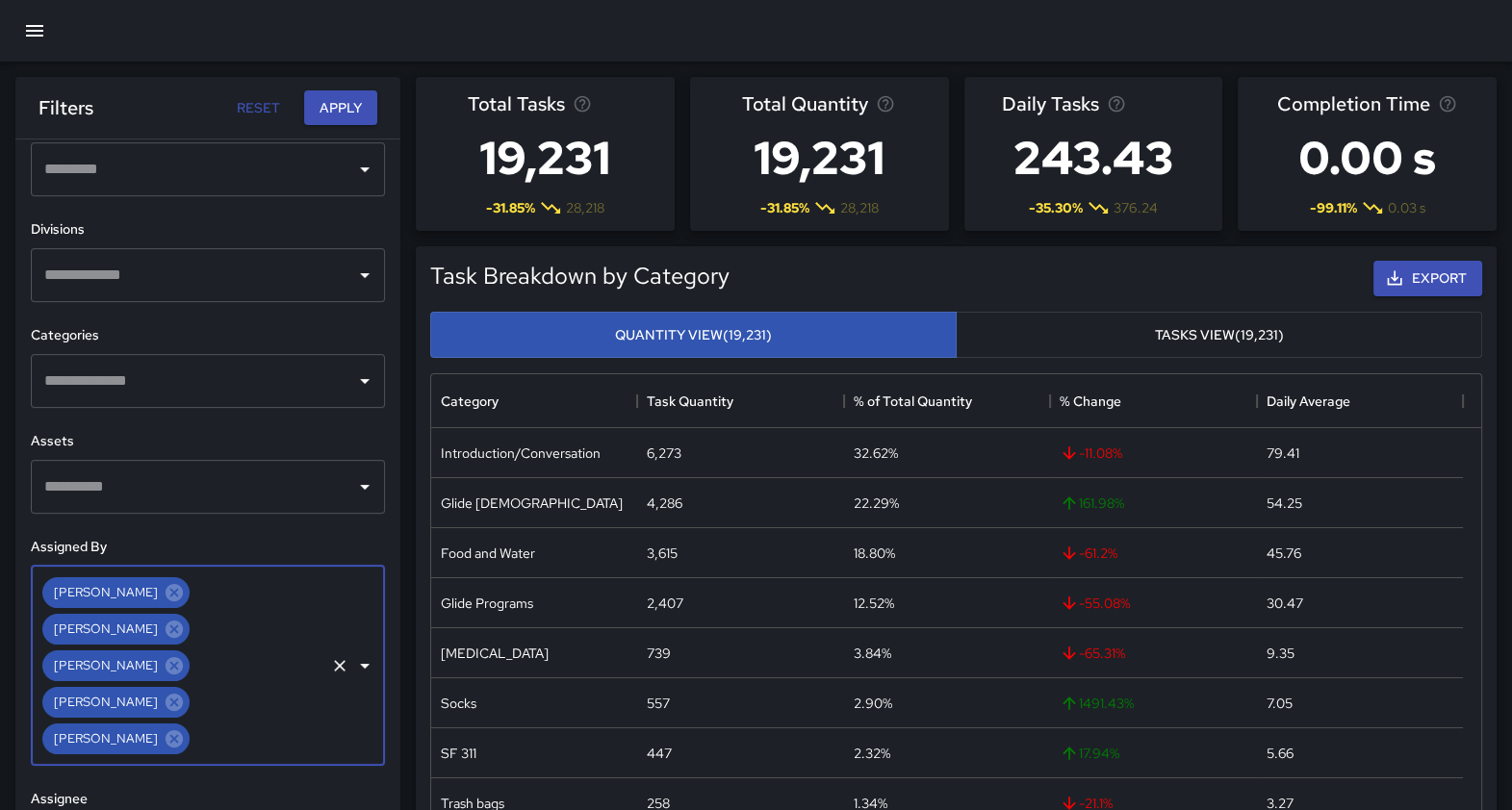
scroll to position [569, 0]
click at [166, 649] on icon at bounding box center [174, 741] width 17 height 17
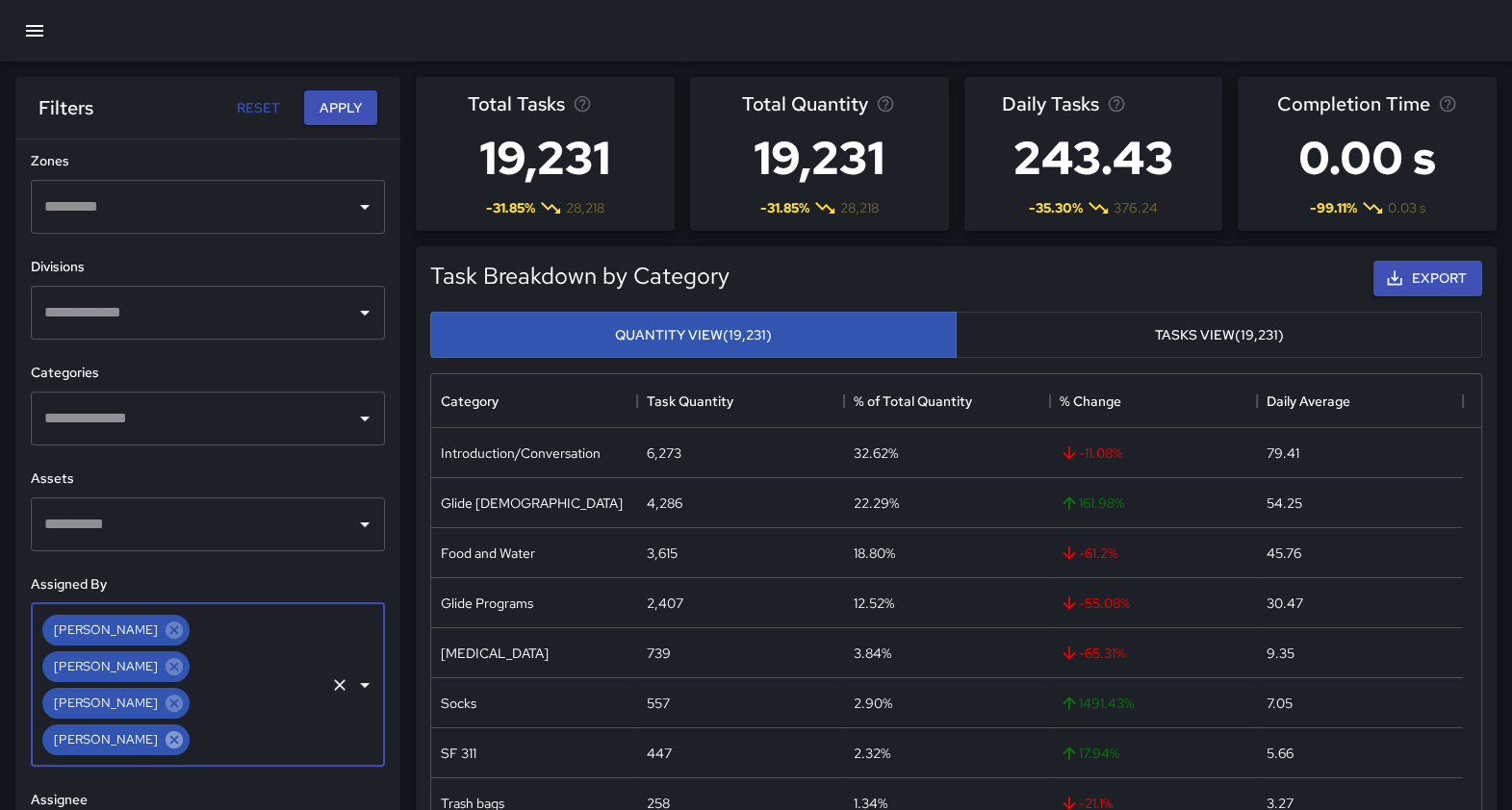
click at [174, 649] on icon at bounding box center [174, 740] width 17 height 17
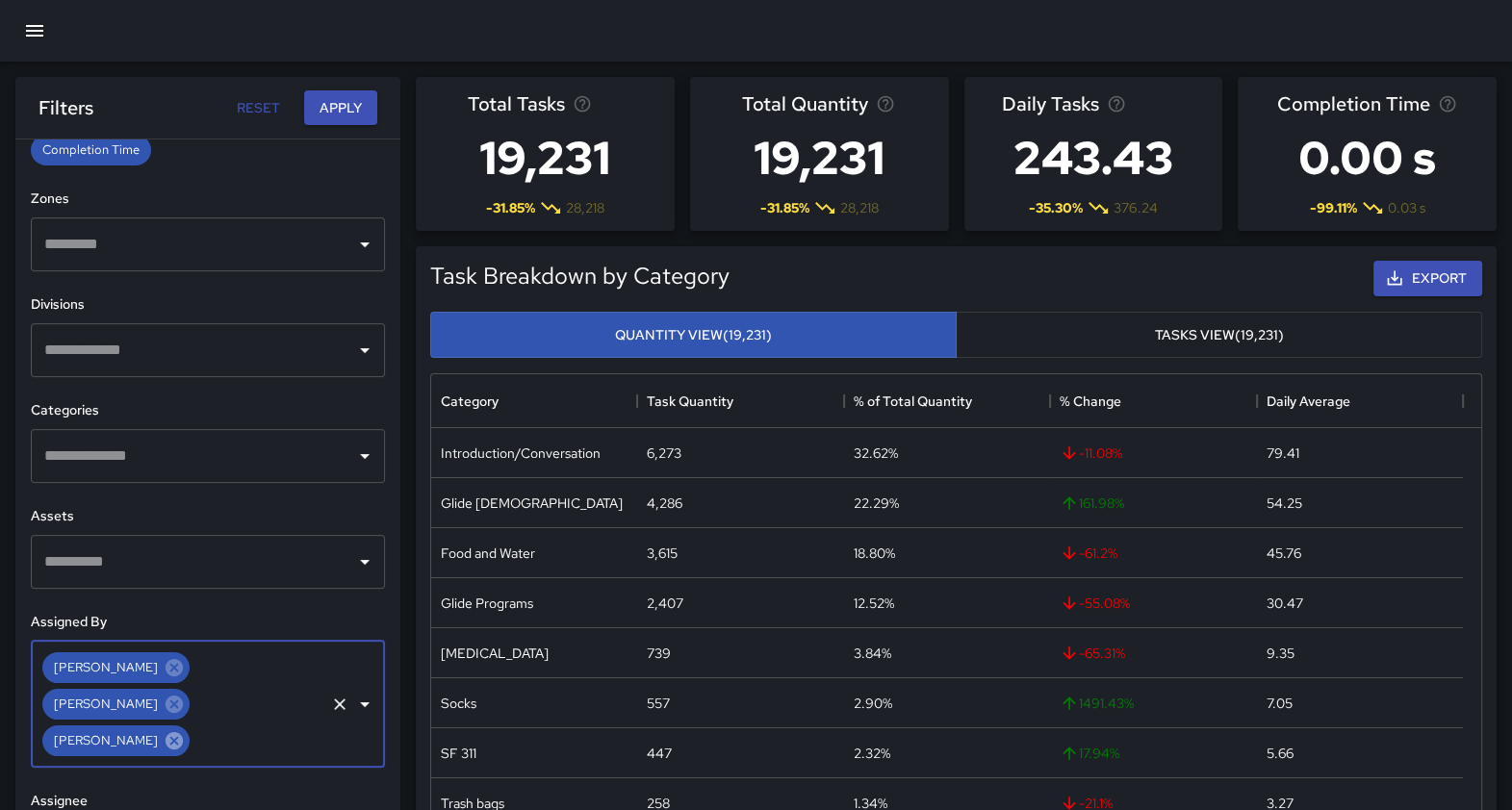
click at [164, 649] on icon at bounding box center [174, 741] width 21 height 21
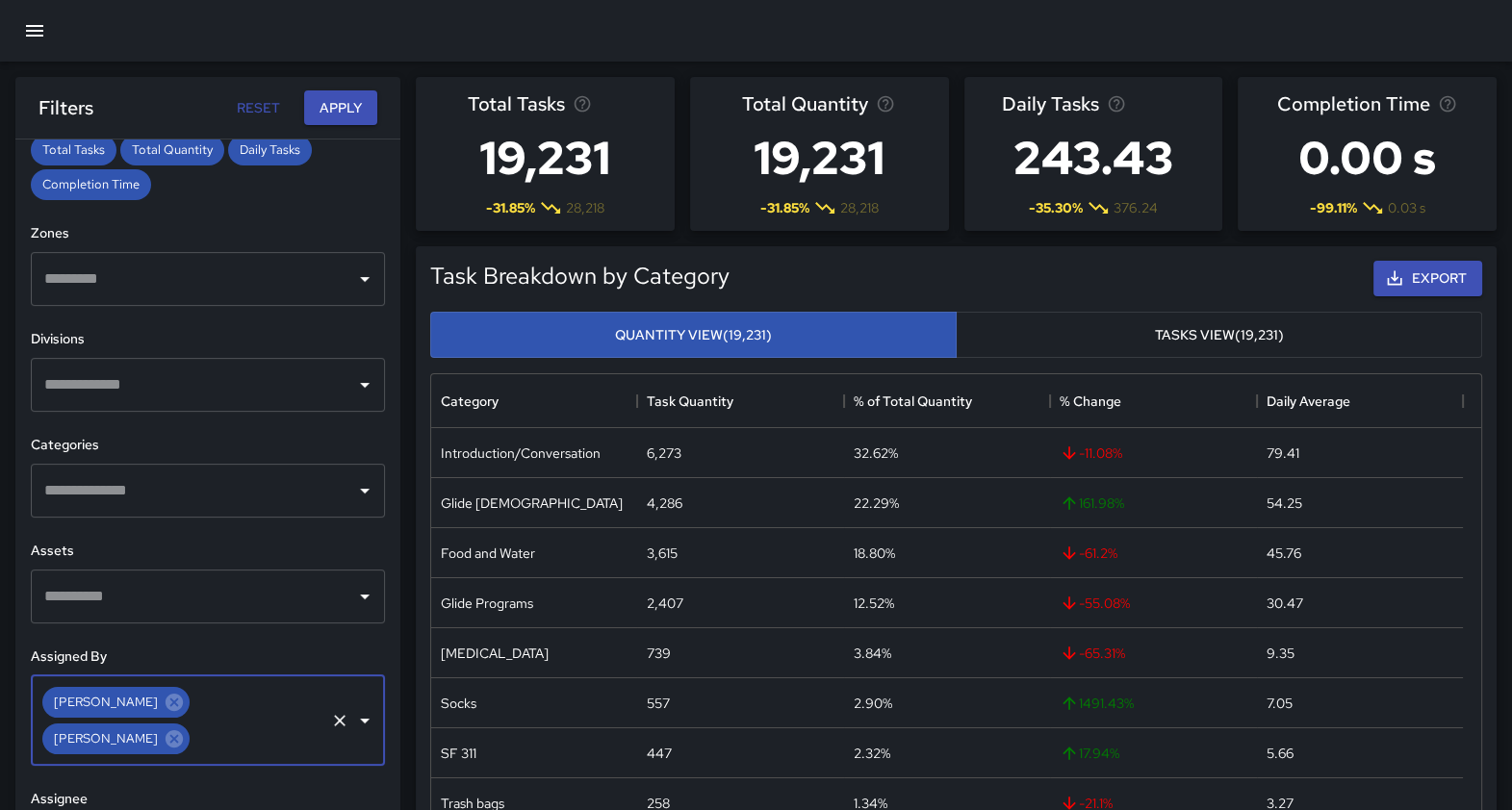
scroll to position [460, 0]
click at [170, 649] on icon at bounding box center [174, 741] width 17 height 17
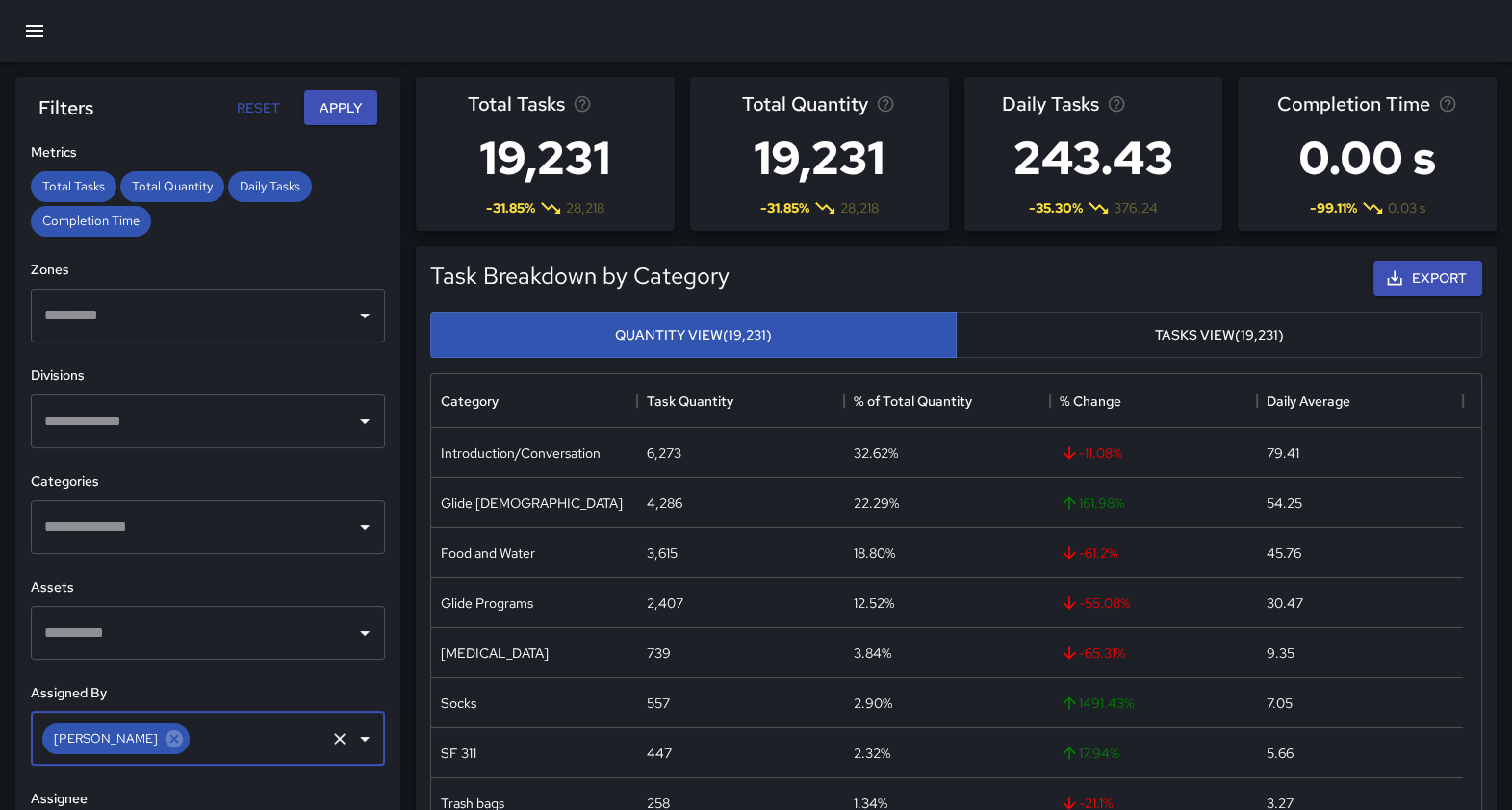
scroll to position [423, 0]
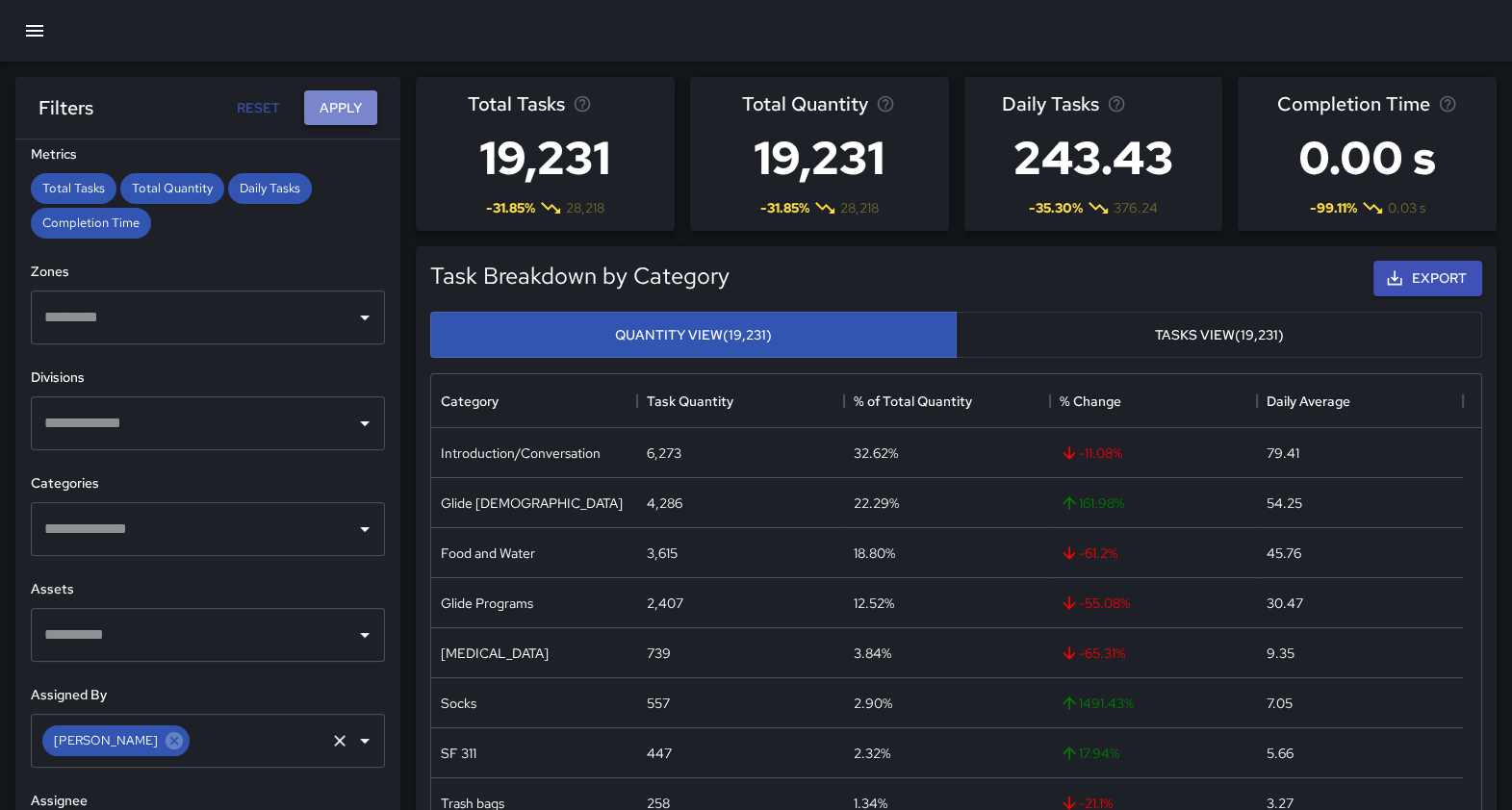
click at [342, 94] on button "Apply" at bounding box center [341, 108] width 73 height 36
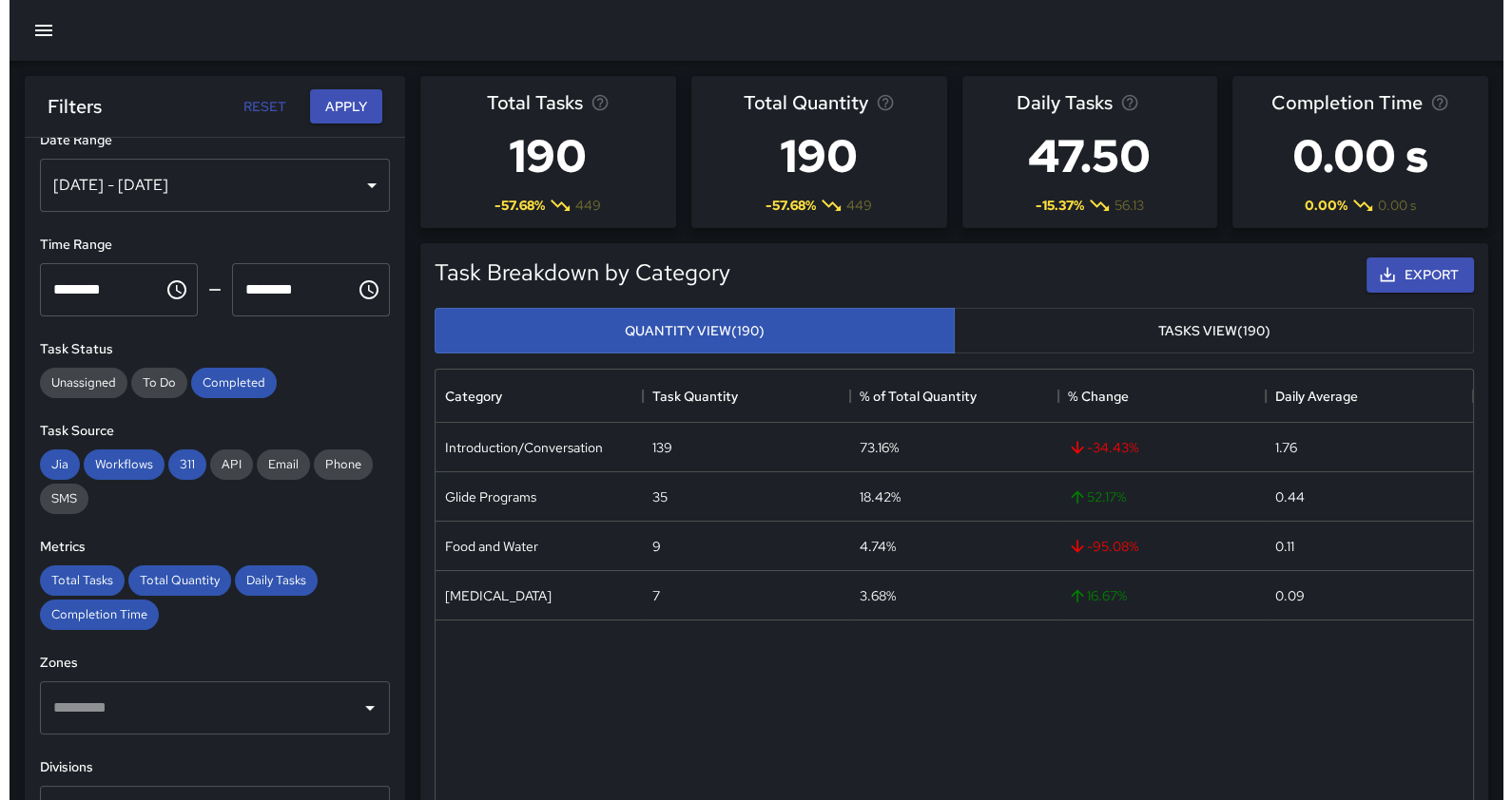
scroll to position [0, 0]
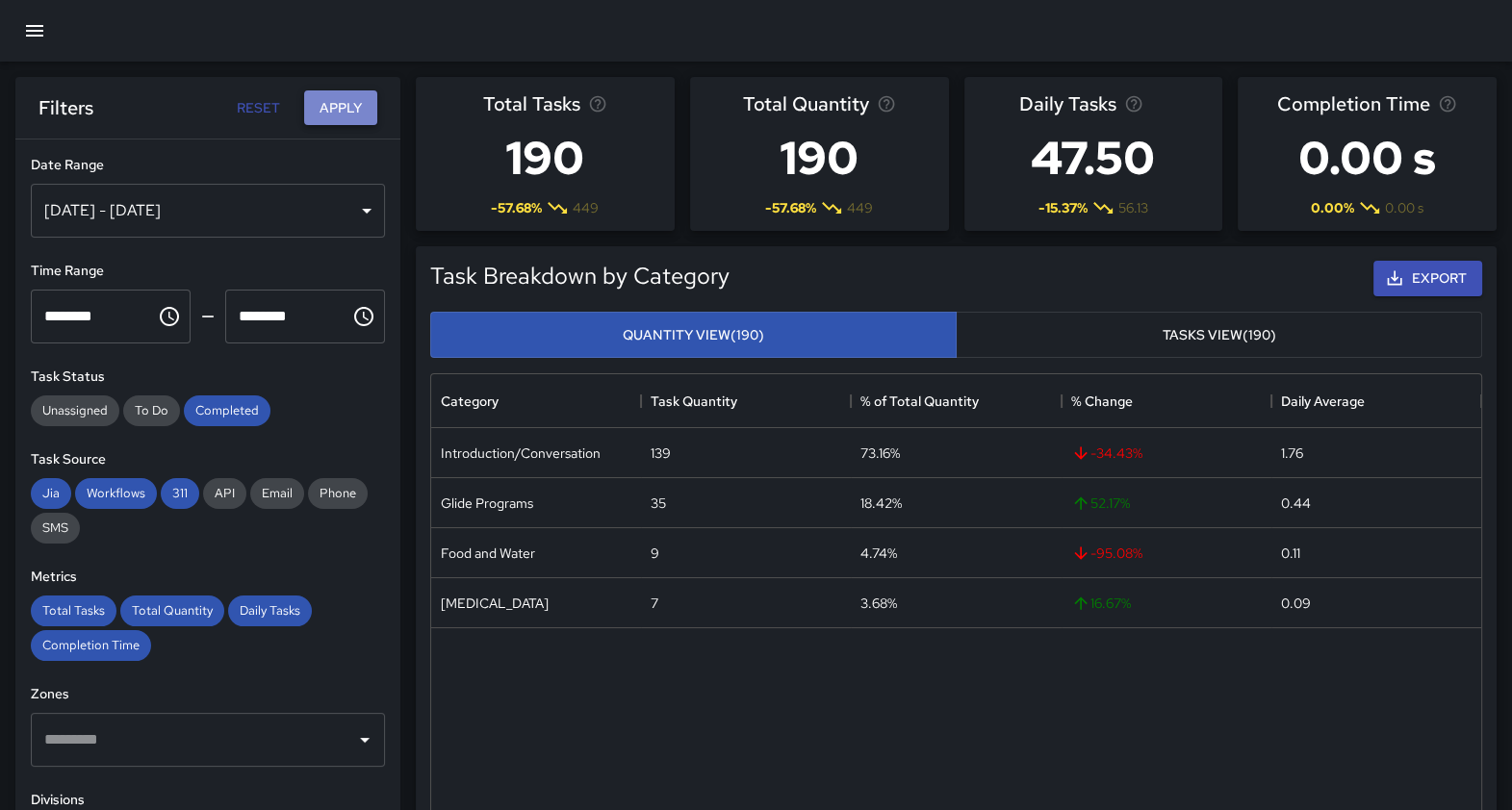
click at [342, 111] on button "Apply" at bounding box center [341, 108] width 73 height 36
click at [33, 30] on icon "button" at bounding box center [34, 31] width 17 height 12
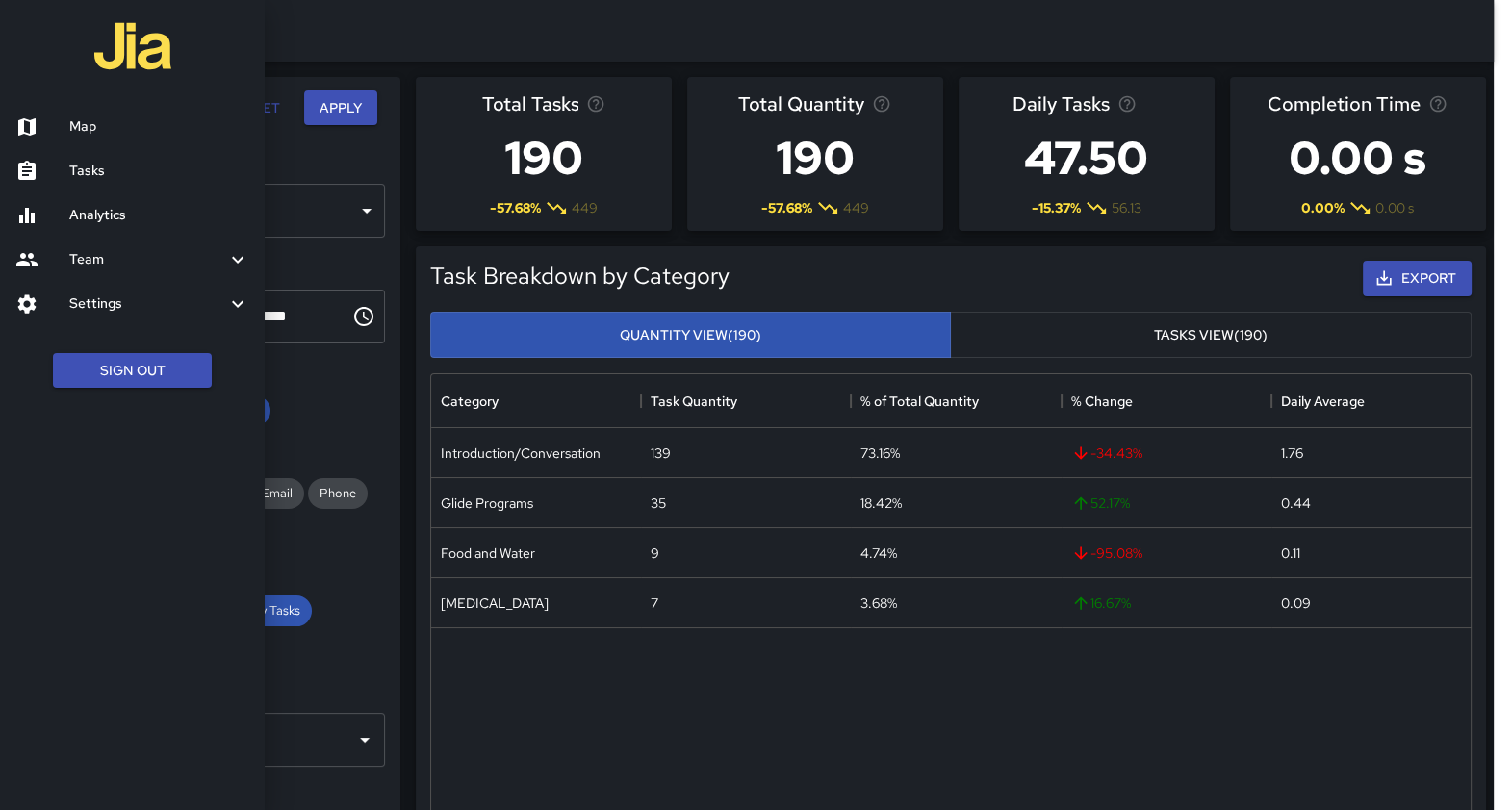
scroll to position [698, 1031]
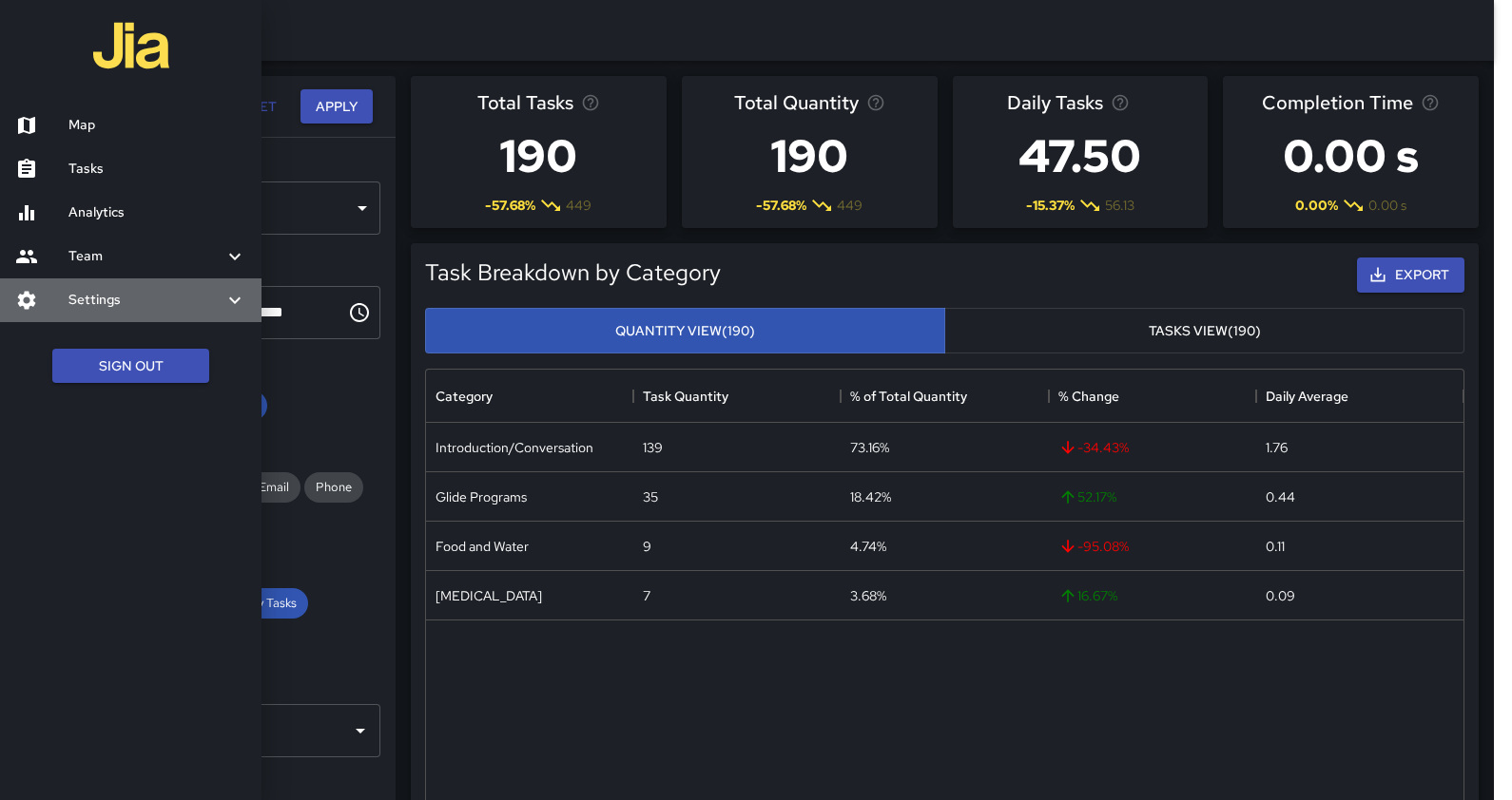
click at [81, 292] on h6 "Settings" at bounding box center [146, 300] width 155 height 21
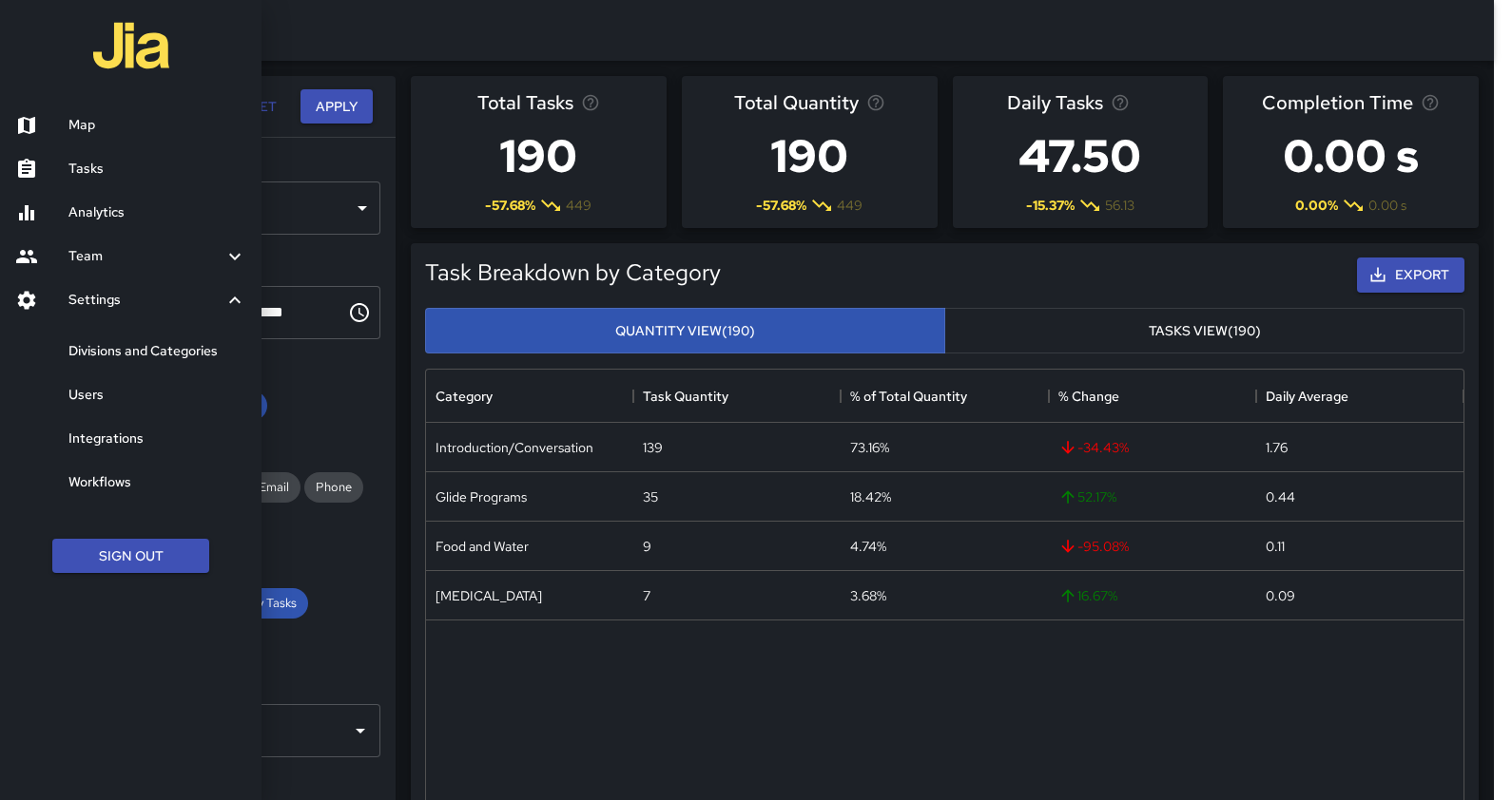
click at [98, 394] on h6 "Users" at bounding box center [157, 395] width 177 height 21
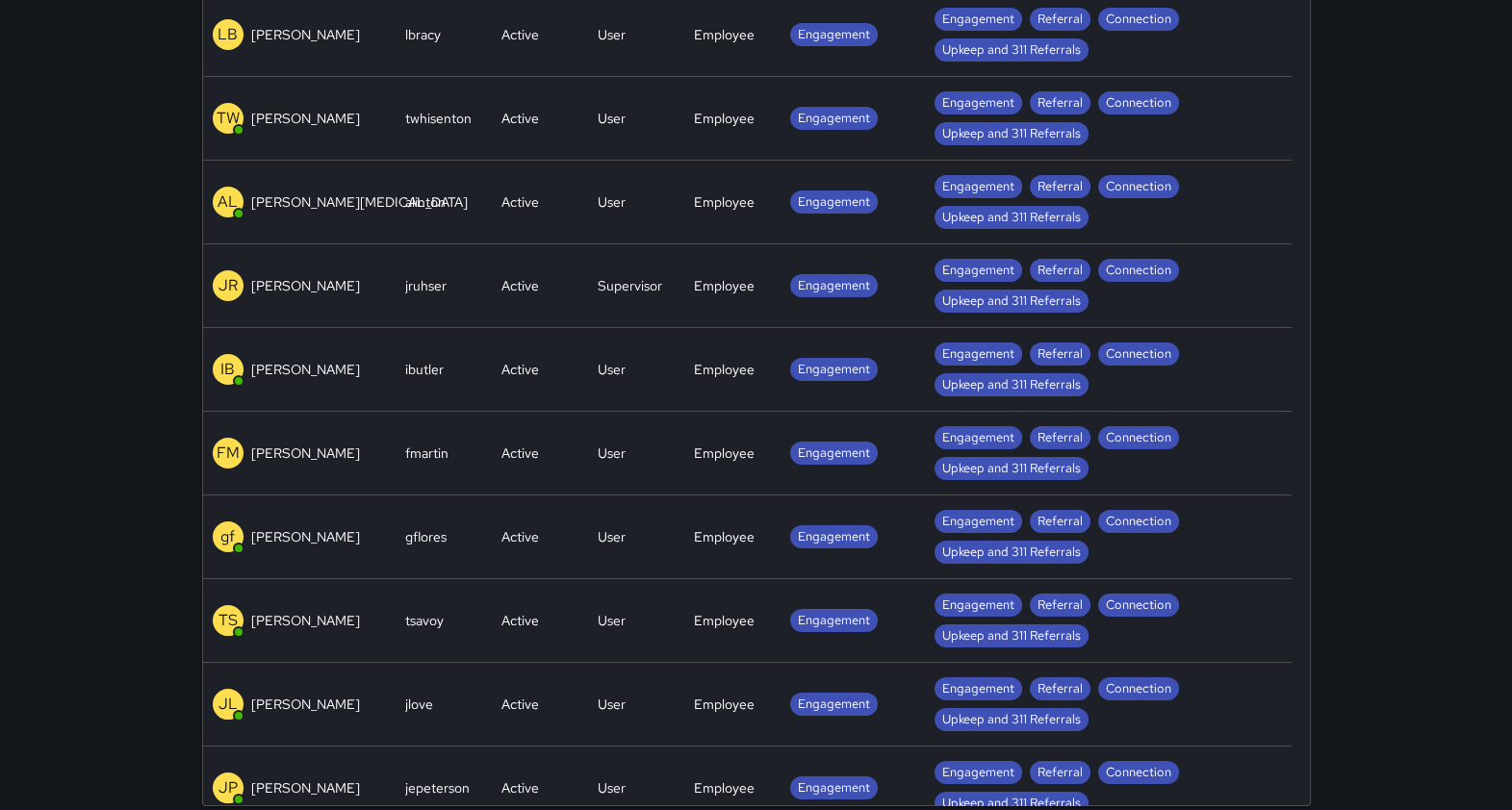
scroll to position [328, 0]
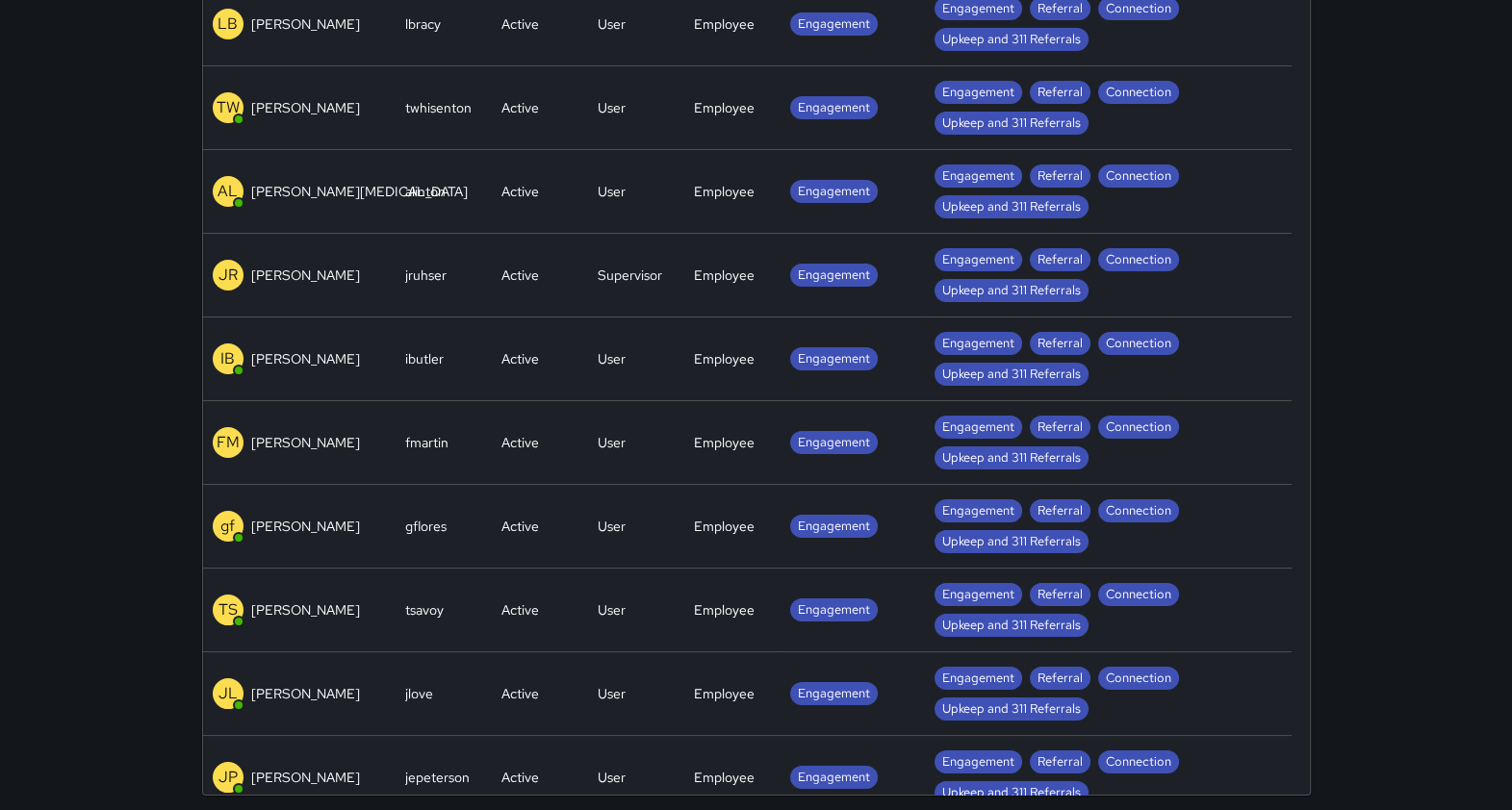
click at [318, 649] on p "[PERSON_NAME]" at bounding box center [306, 693] width 109 height 19
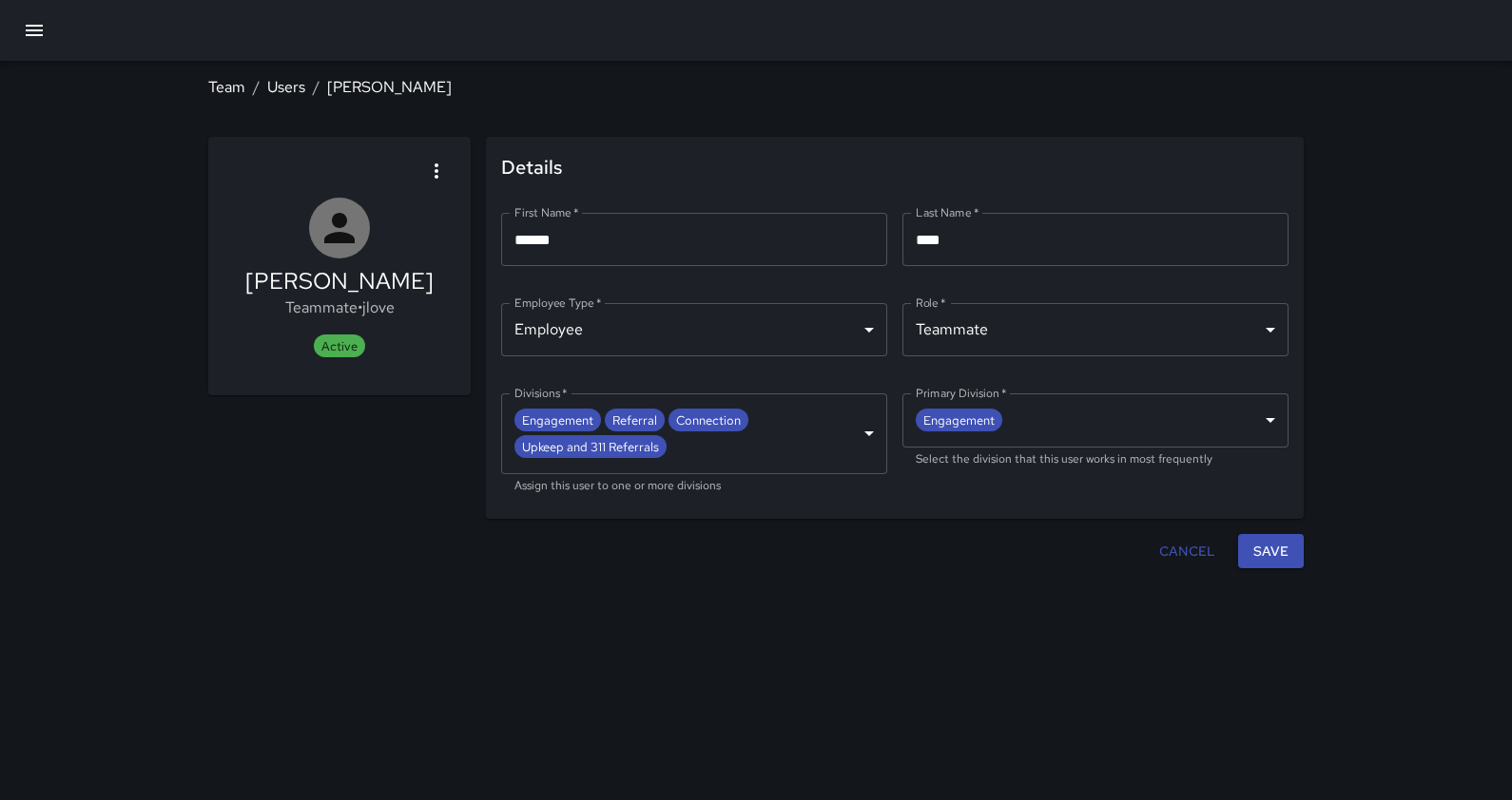
click at [781, 641] on div "**********" at bounding box center [756, 400] width 1512 height 800
click at [46, 24] on button "button" at bounding box center [34, 30] width 46 height 46
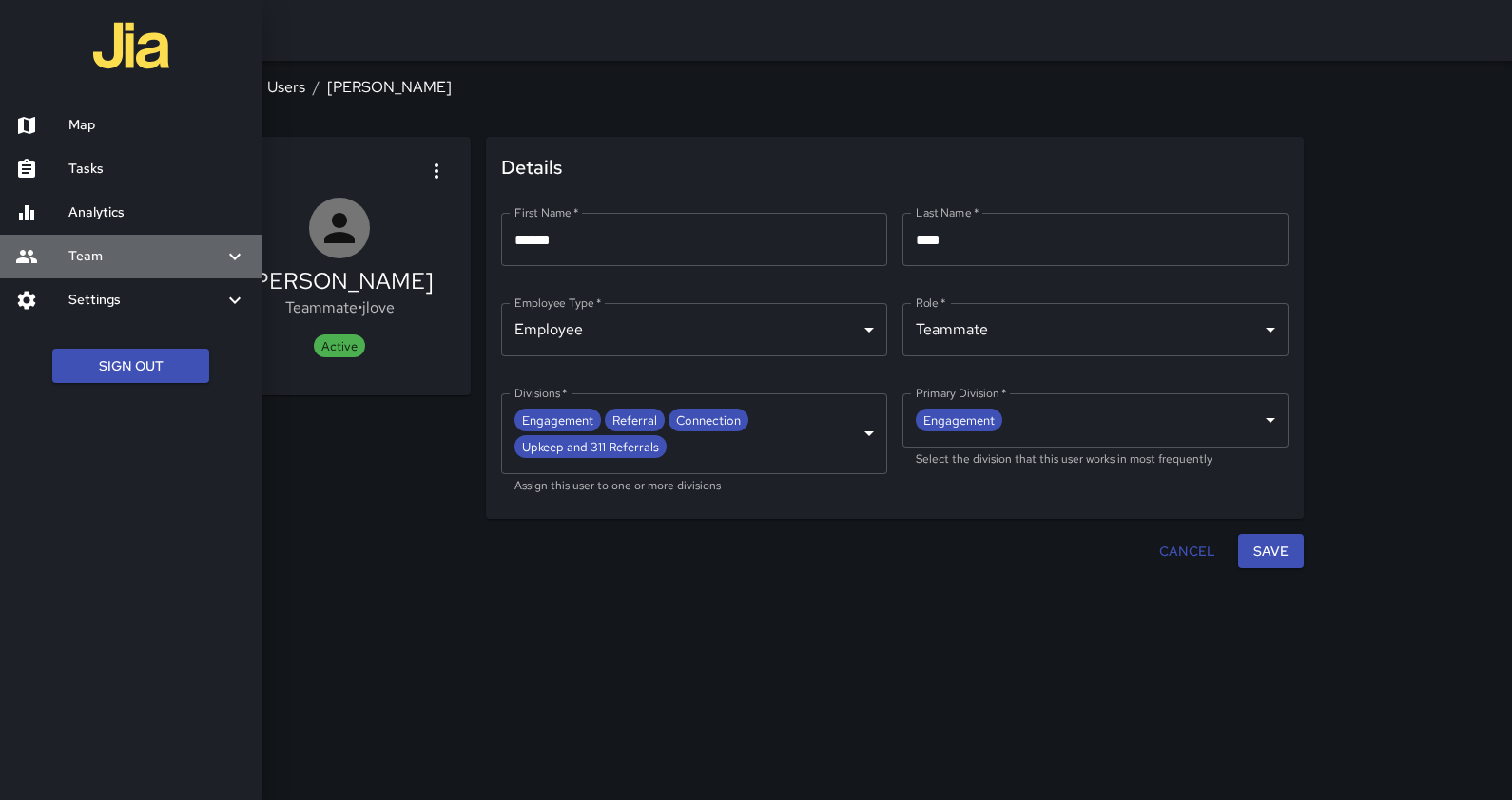
click at [90, 261] on h6 "Team" at bounding box center [146, 256] width 155 height 21
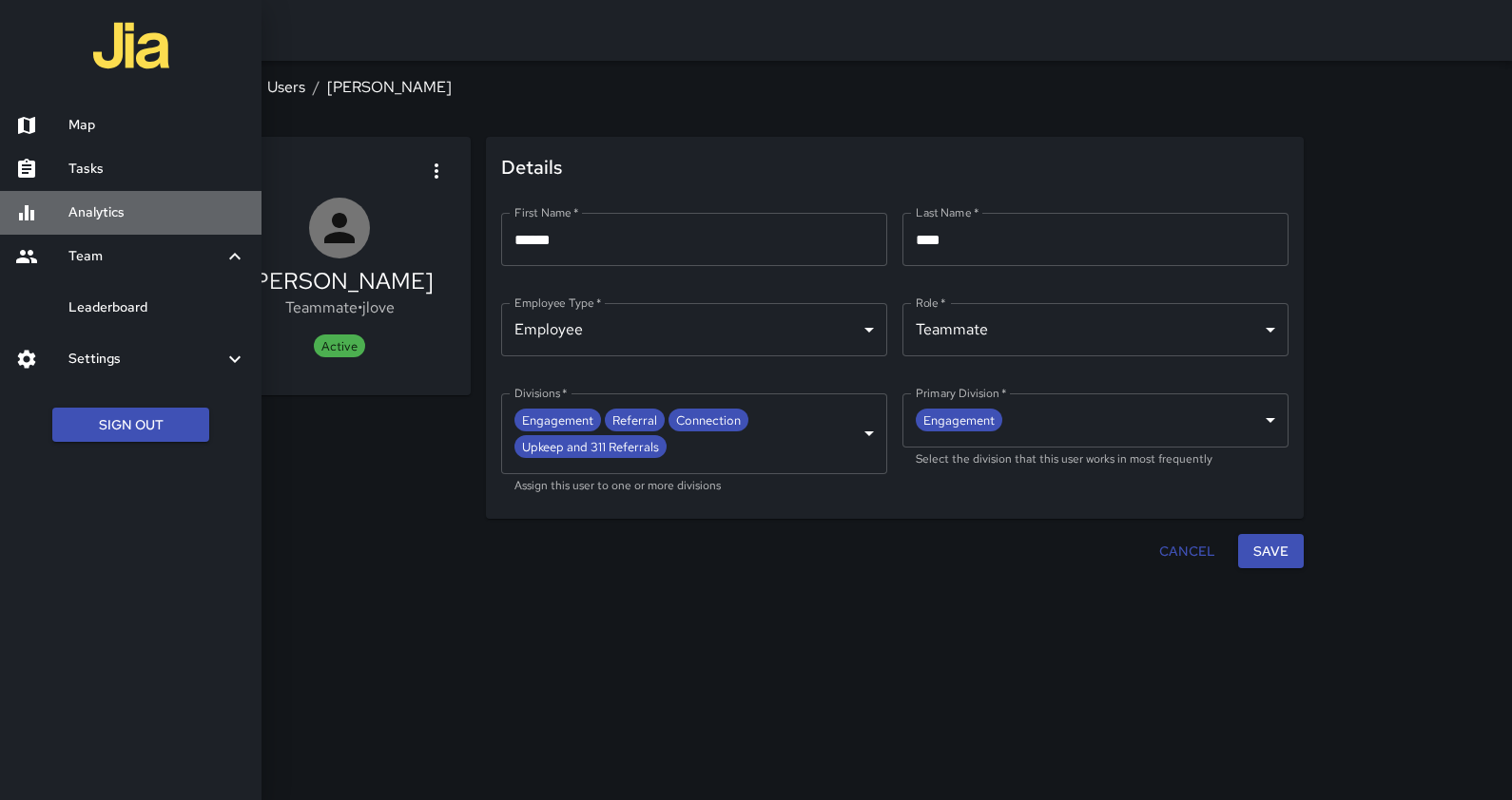
click at [93, 209] on h6 "Analytics" at bounding box center [157, 213] width 177 height 21
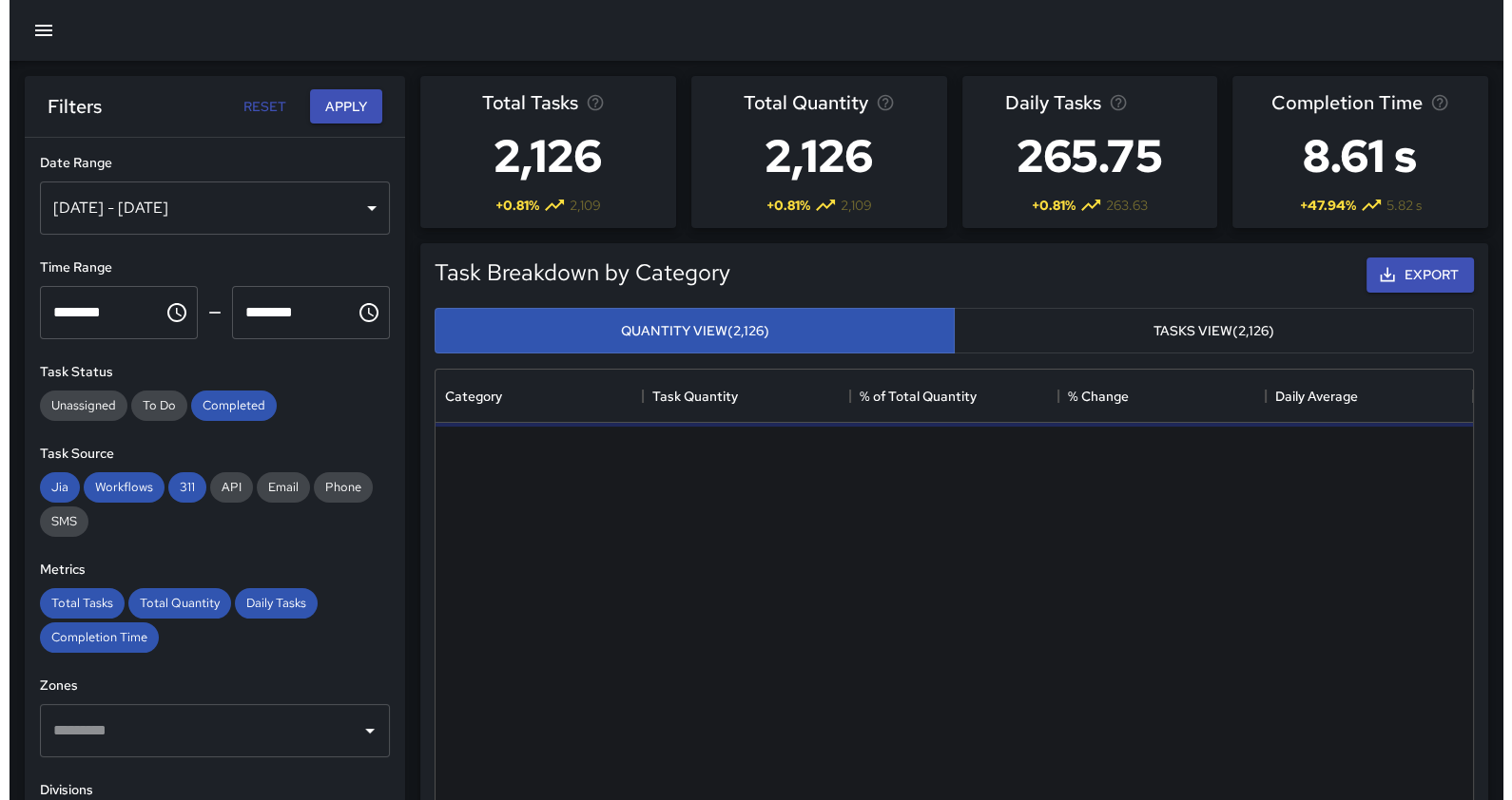
scroll to position [550, 1019]
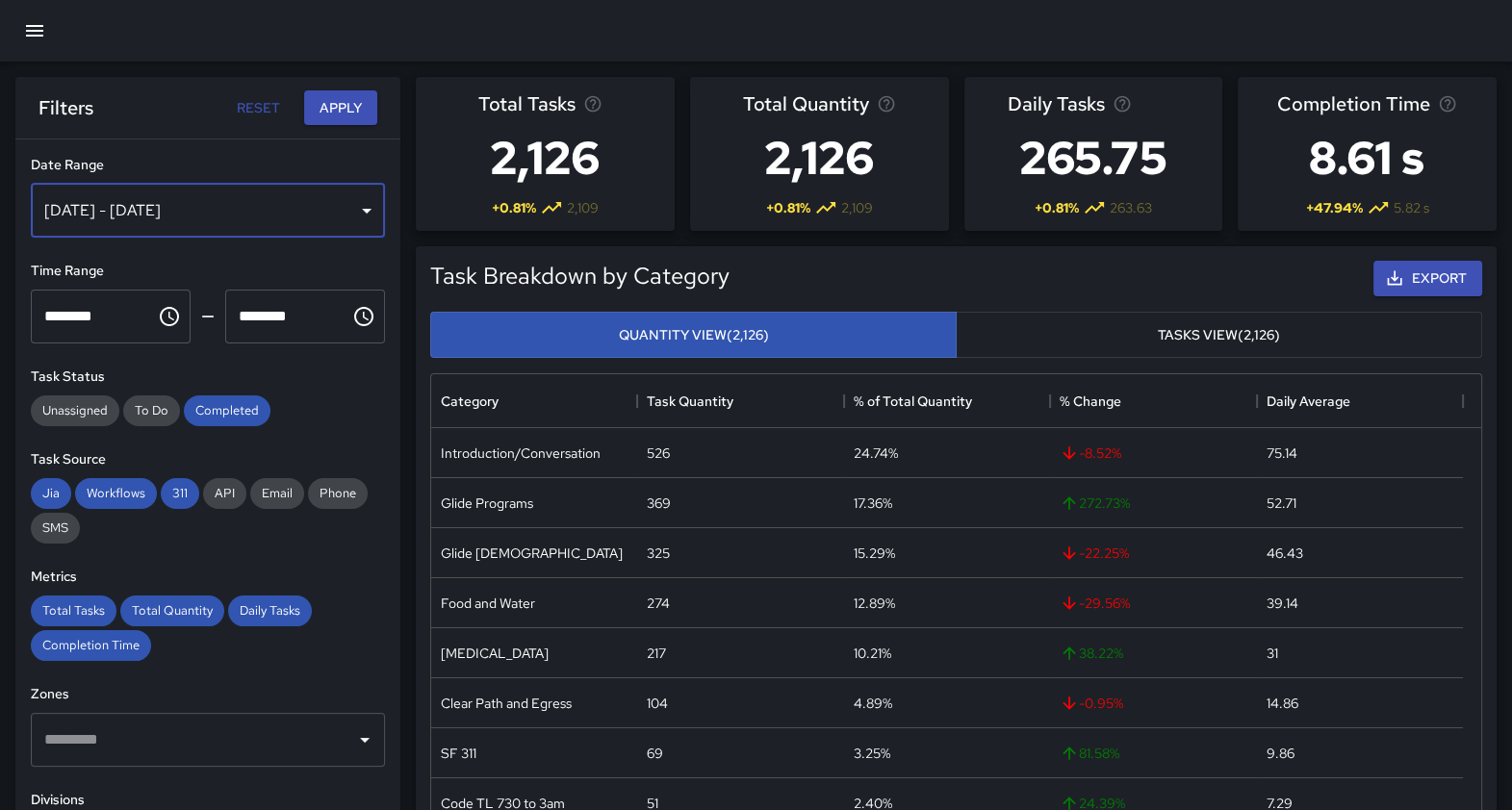
click at [326, 203] on div "[DATE] - [DATE]" at bounding box center [207, 210] width 354 height 54
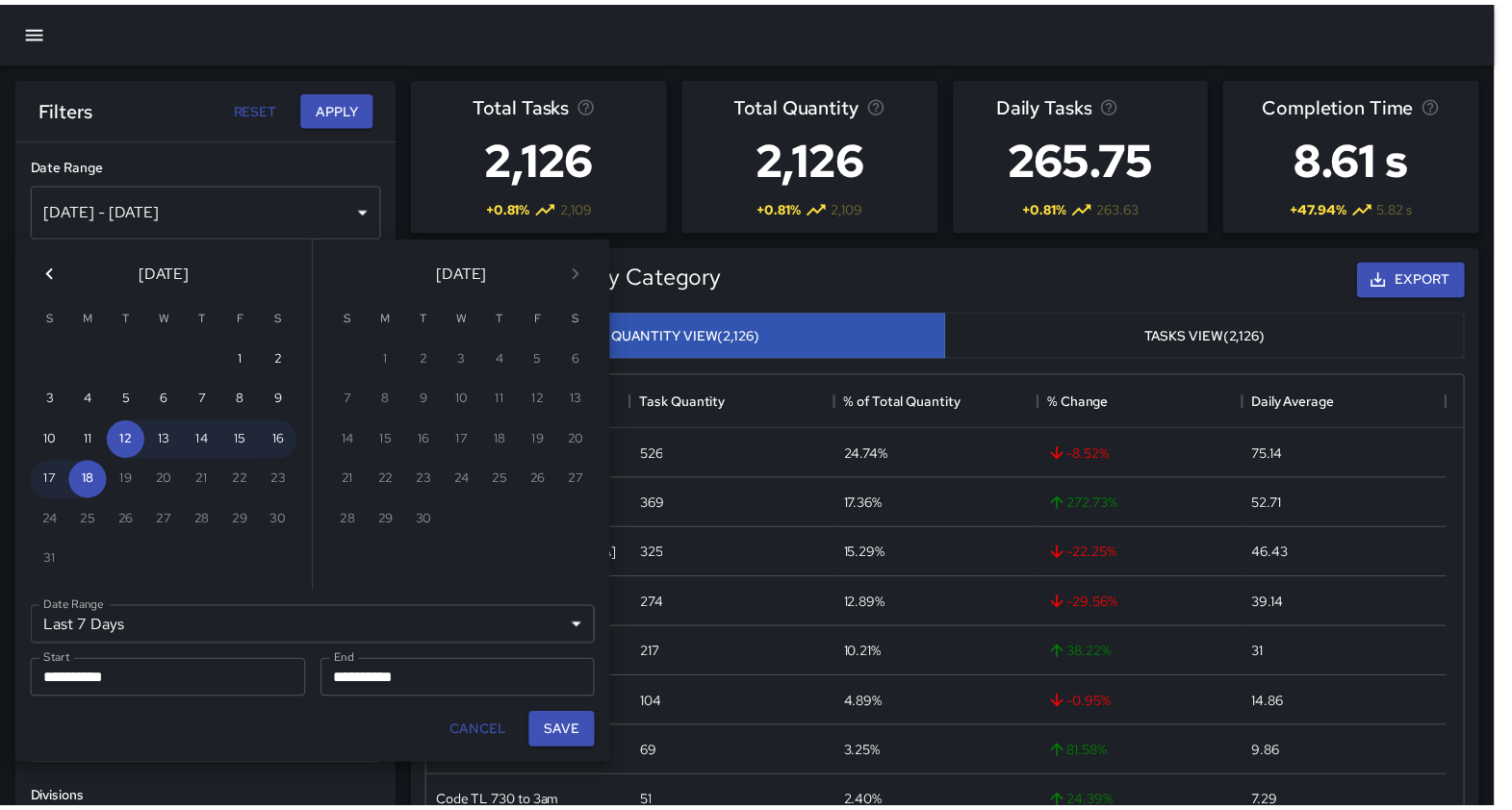
scroll to position [557, 1031]
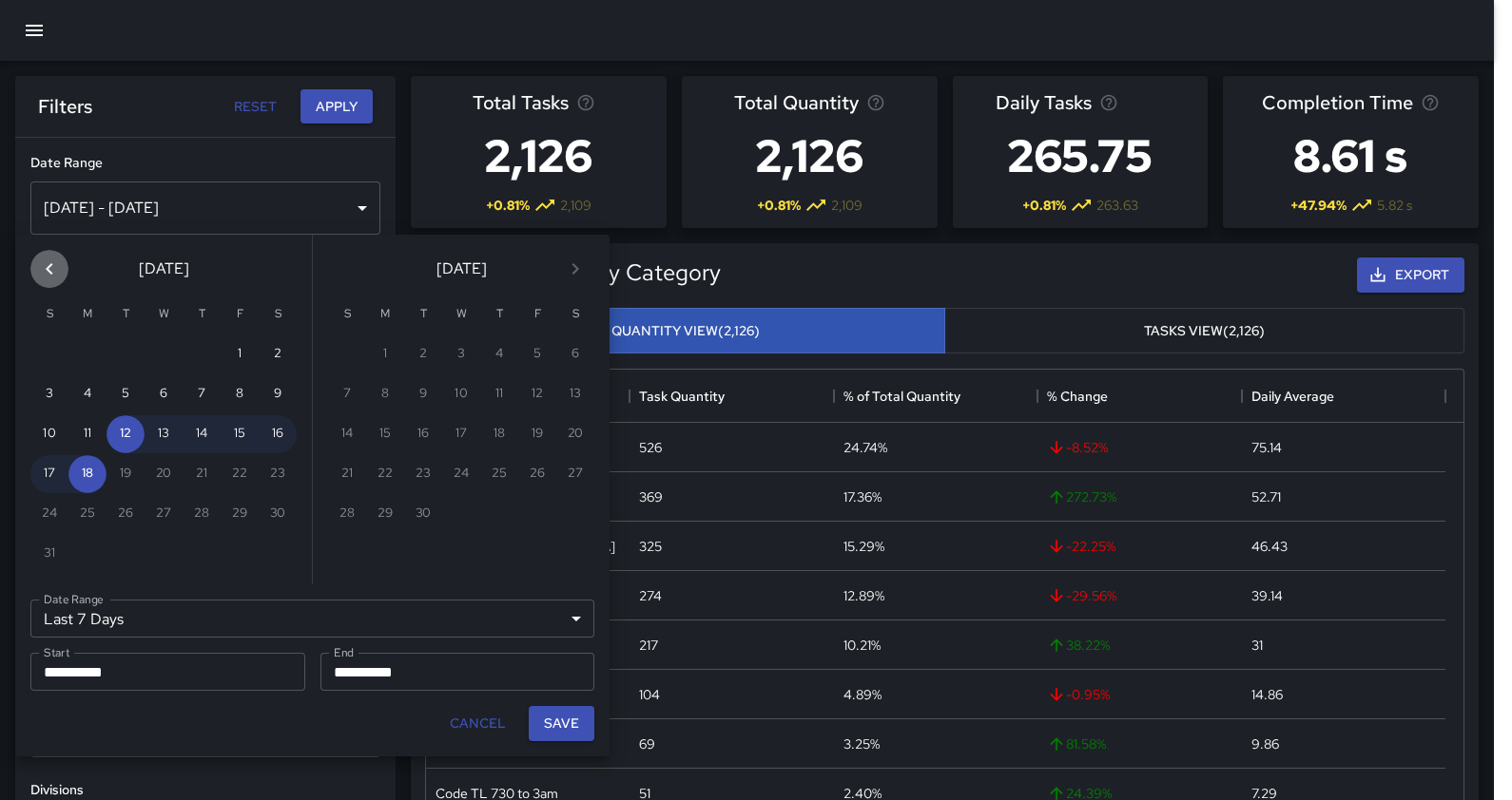
click at [47, 264] on icon "Previous month" at bounding box center [49, 269] width 23 height 23
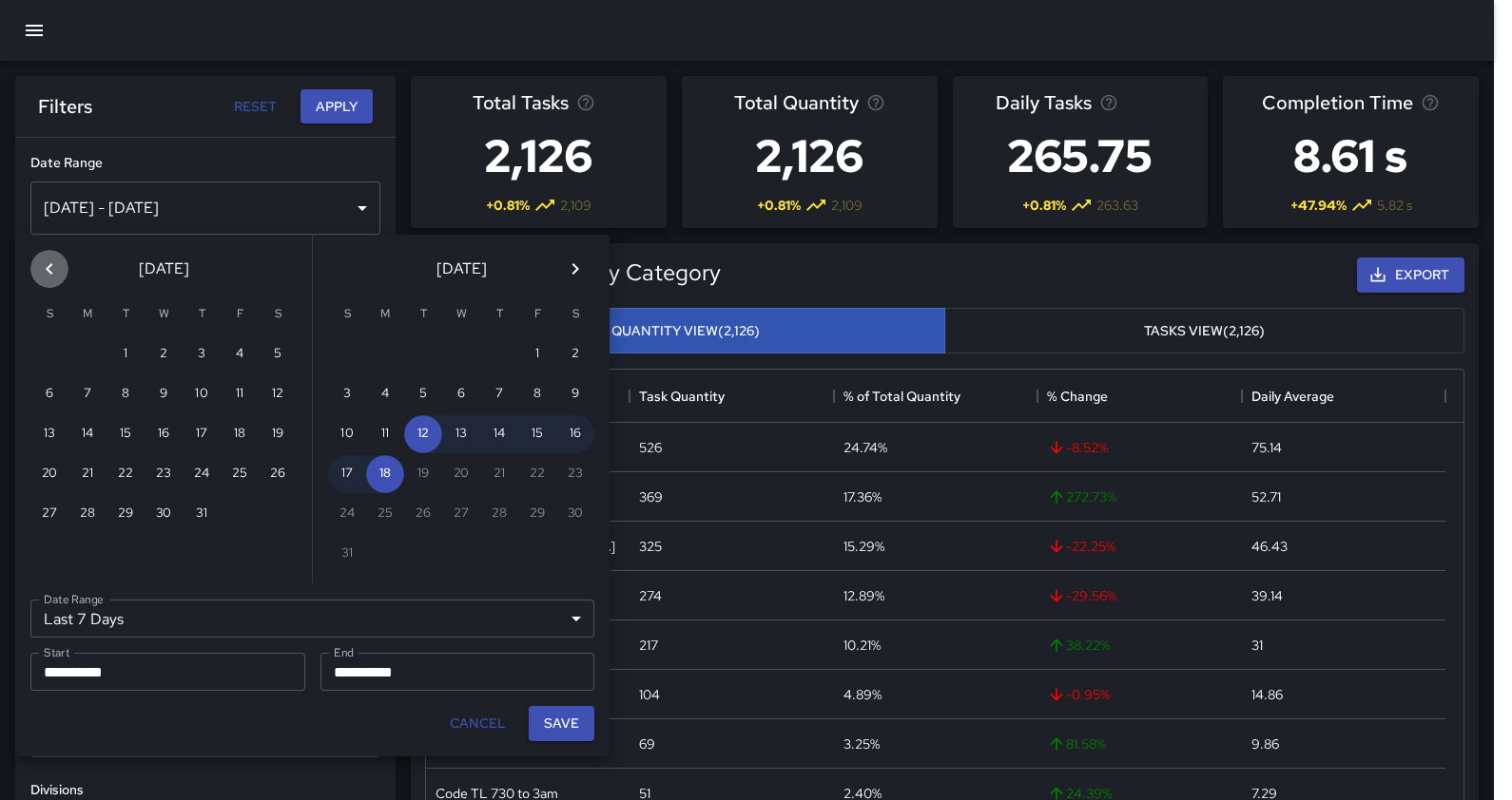
click at [47, 264] on icon "Previous month" at bounding box center [49, 269] width 23 height 23
click at [54, 343] on button "1" at bounding box center [49, 354] width 38 height 38
type input "******"
type input "**********"
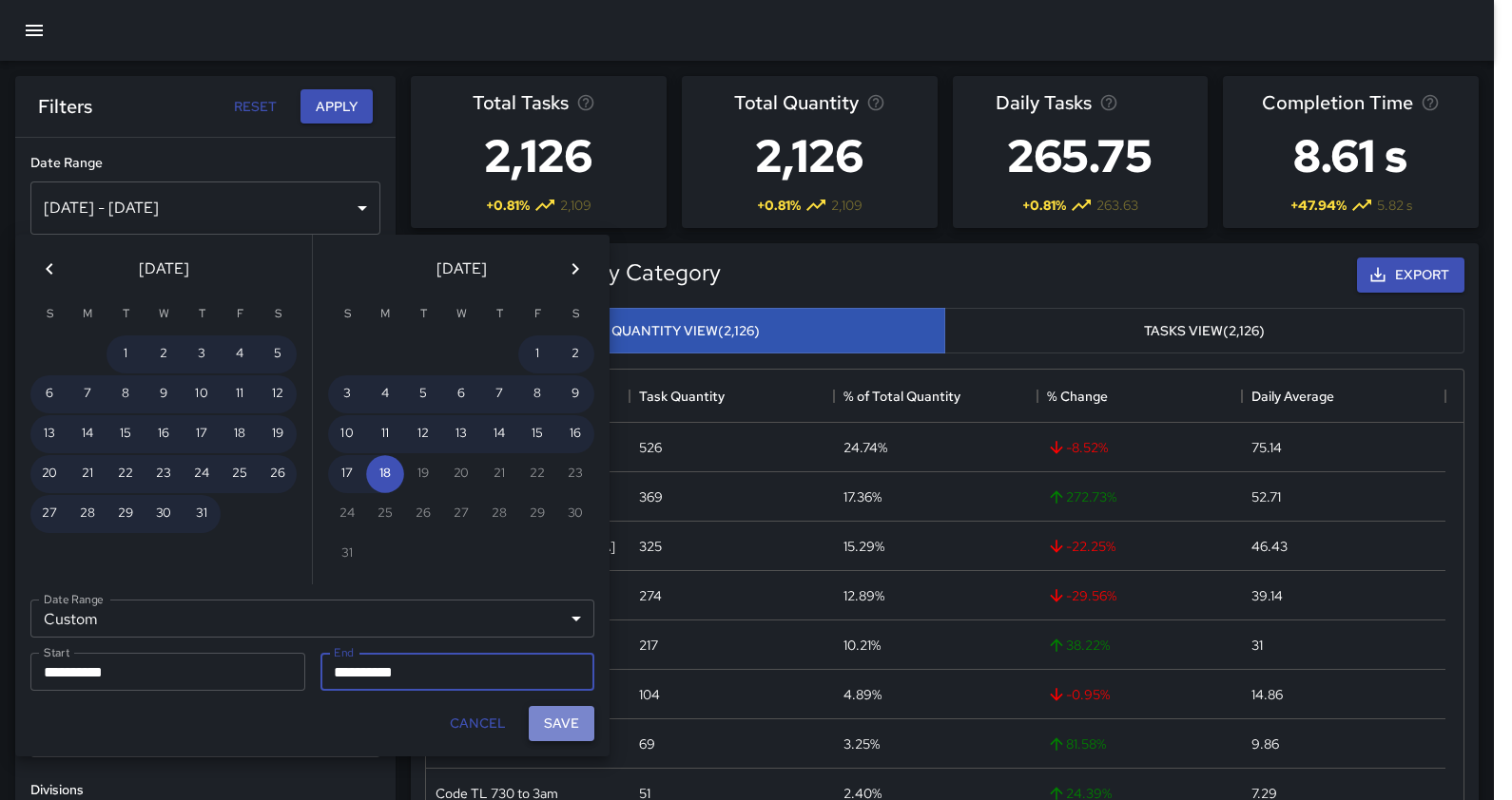
click at [570, 641] on button "Save" at bounding box center [561, 724] width 66 height 35
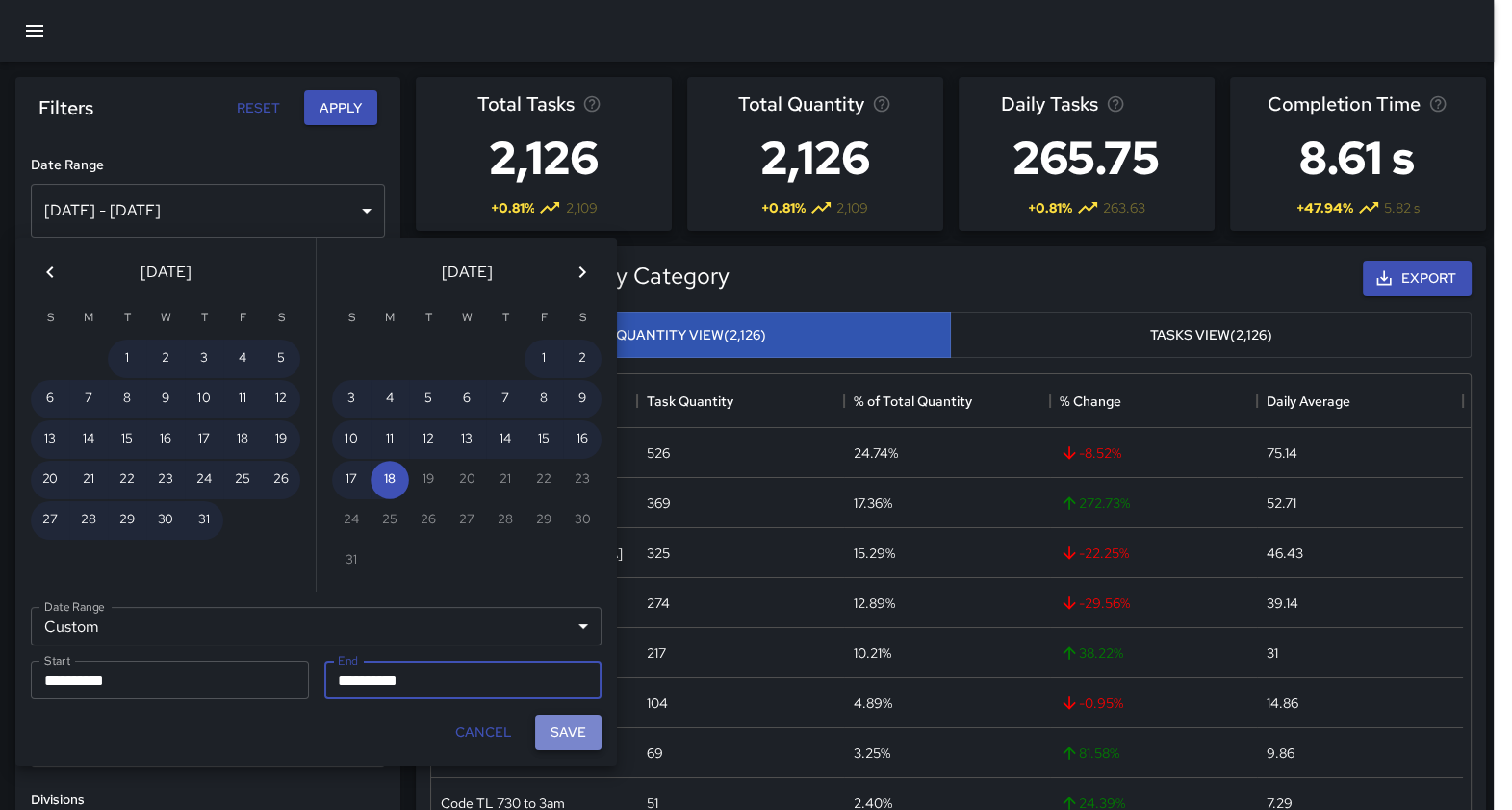
type input "**********"
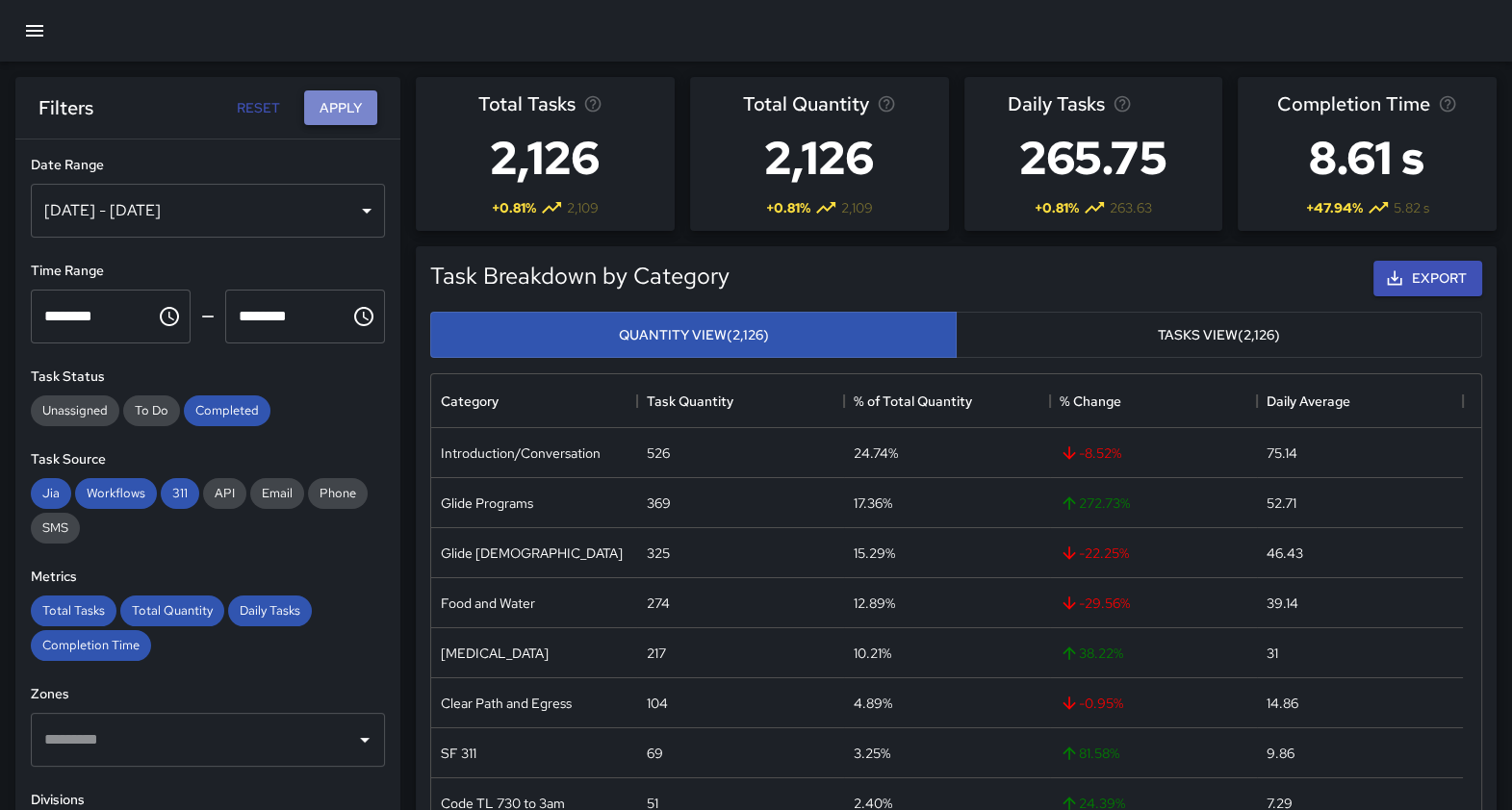
click at [348, 106] on button "Apply" at bounding box center [341, 108] width 73 height 36
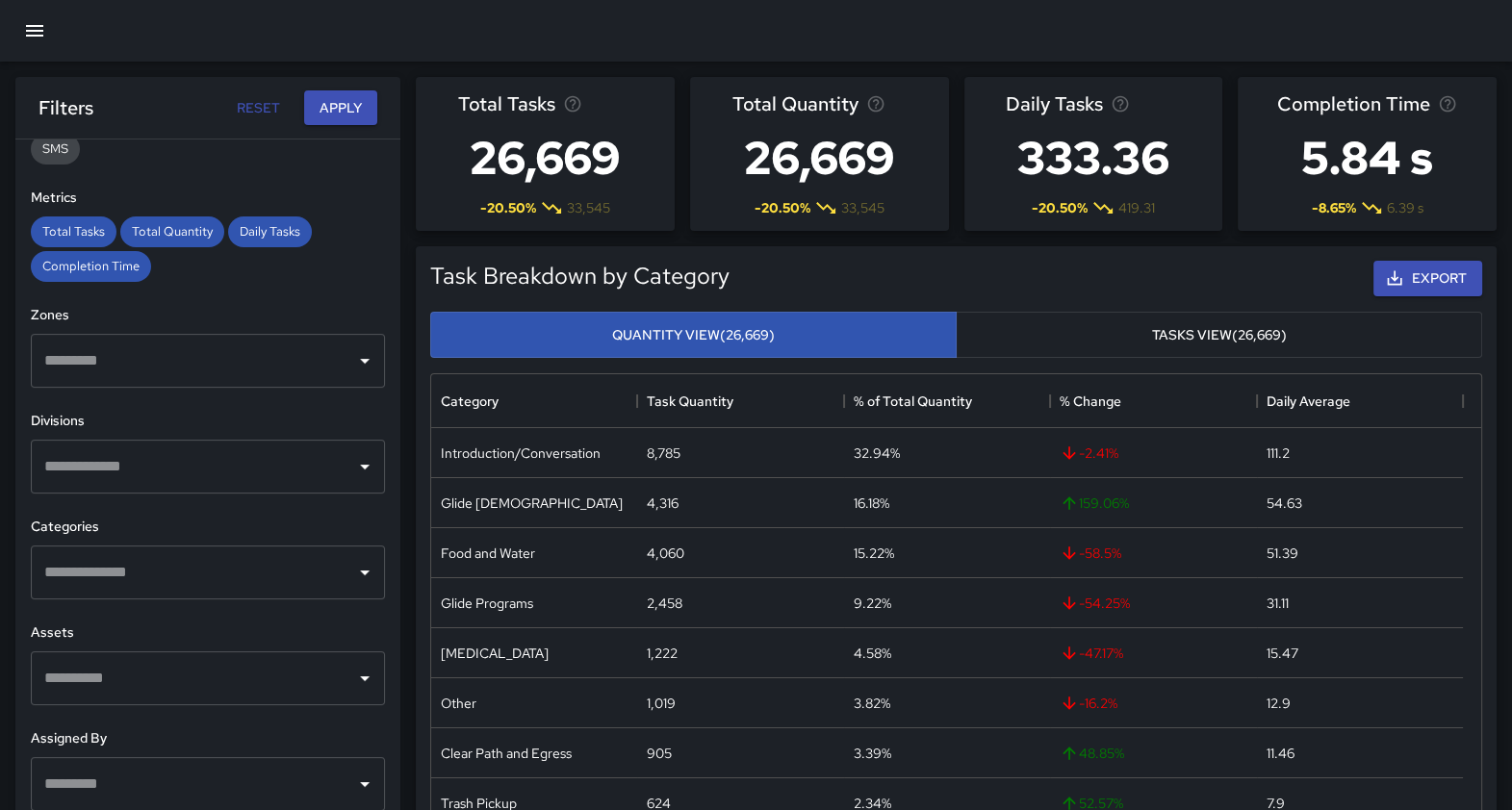
scroll to position [423, 0]
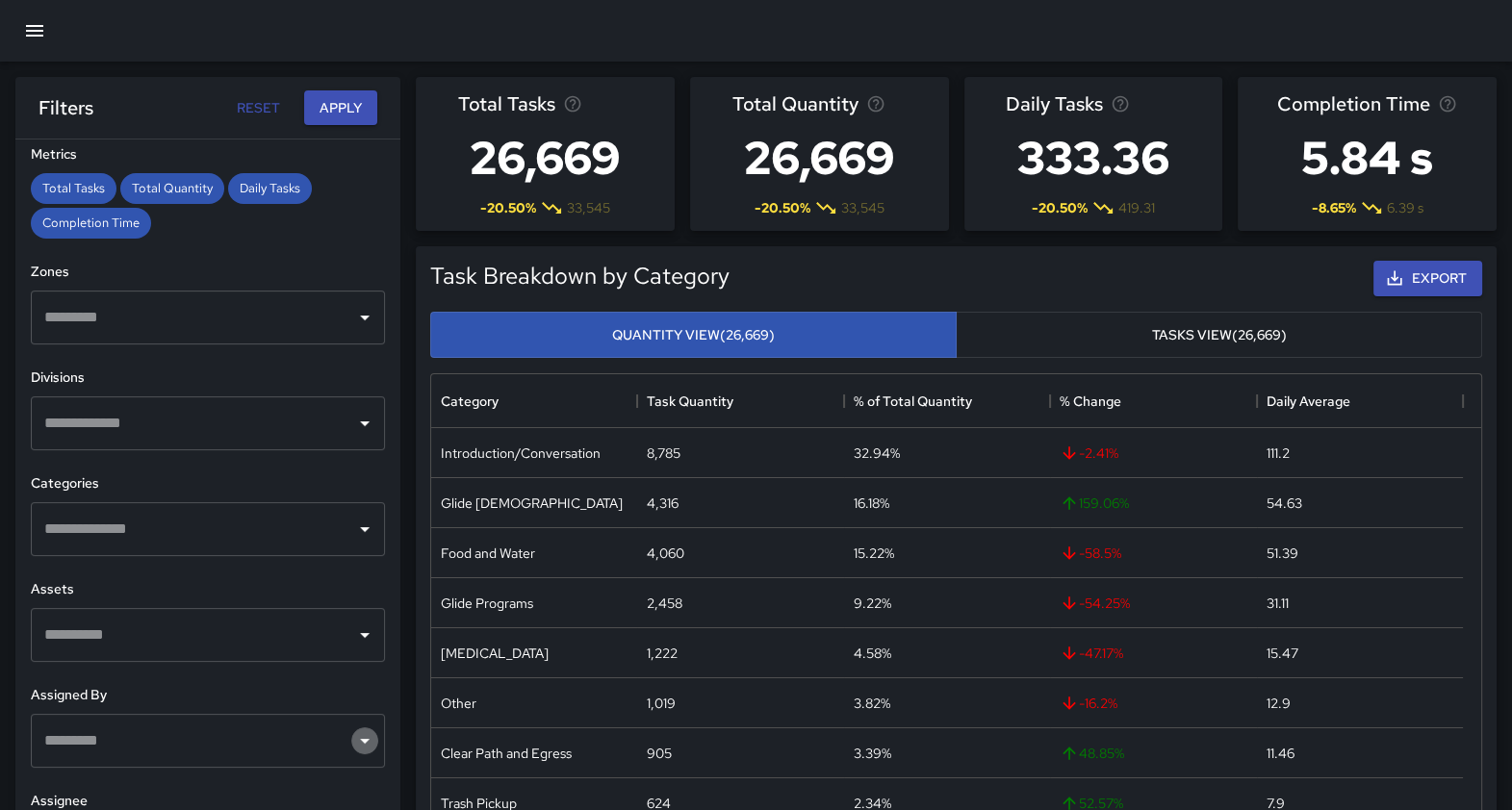
click at [360, 649] on icon "Open" at bounding box center [365, 742] width 10 height 5
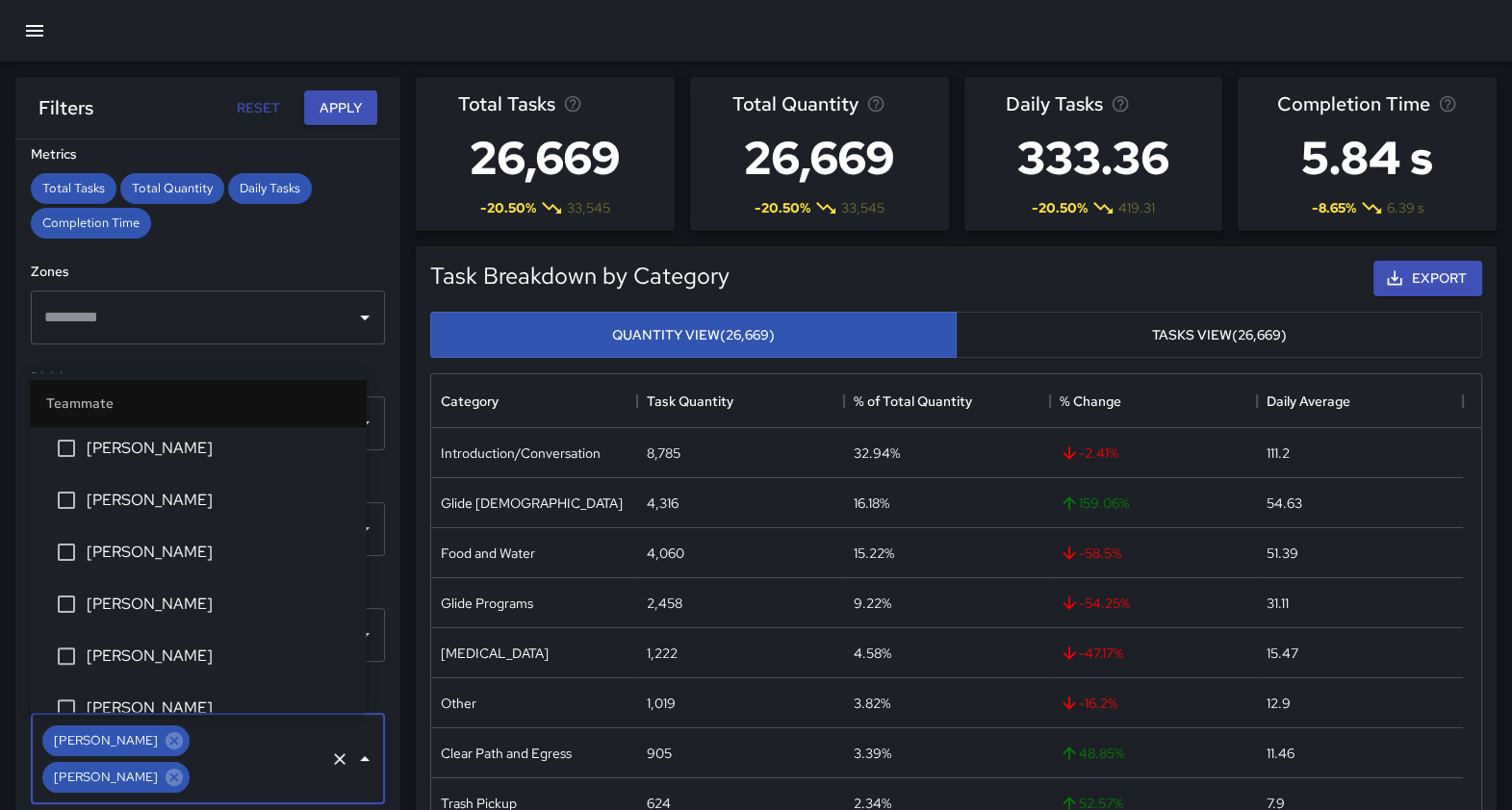
scroll to position [930, 0]
